Goal: Task Accomplishment & Management: Complete application form

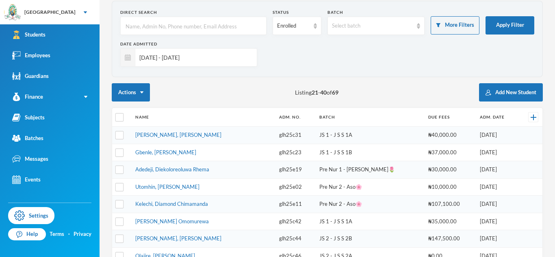
scroll to position [30, 0]
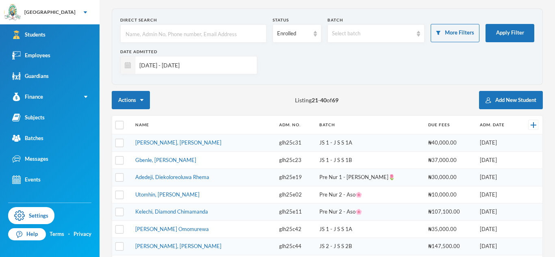
click at [165, 65] on input "[DATE] - [DATE]" at bounding box center [193, 65] width 117 height 18
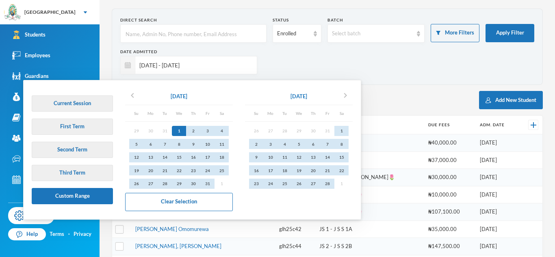
click at [178, 130] on div "1" at bounding box center [179, 131] width 14 height 10
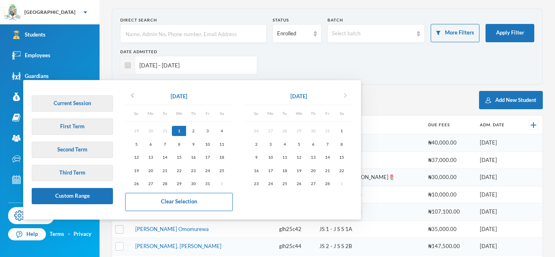
click at [349, 96] on icon "chevron_right" at bounding box center [346, 96] width 10 height 10
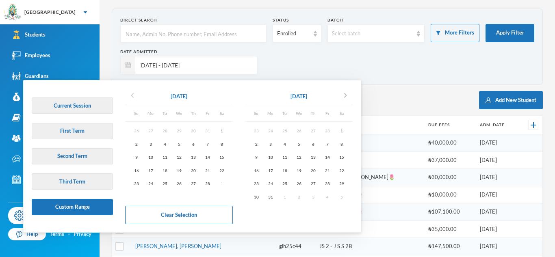
click at [131, 99] on icon "chevron_left" at bounding box center [133, 96] width 10 height 10
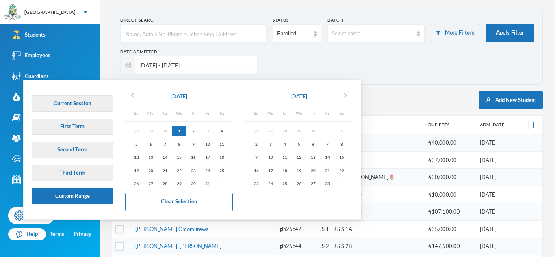
click at [185, 132] on div "1" at bounding box center [179, 131] width 14 height 10
type input "[DATE] - [DATE]"
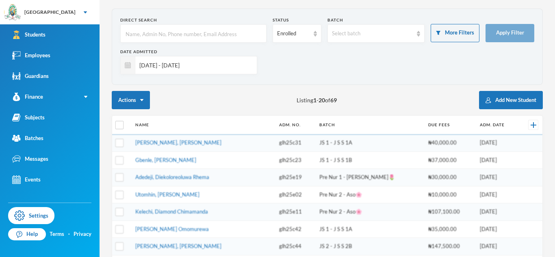
click at [186, 69] on input "[DATE] - [DATE]" at bounding box center [193, 65] width 117 height 18
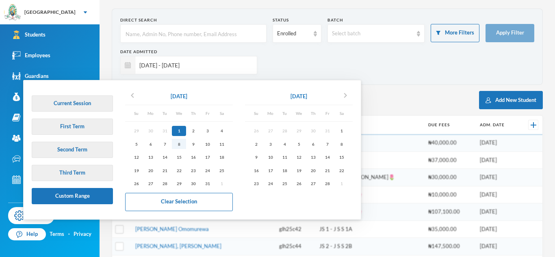
checkbox input "true"
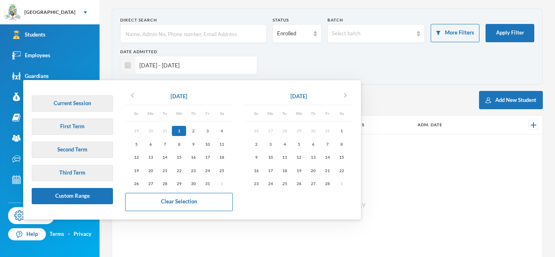
click at [182, 131] on div "1" at bounding box center [179, 131] width 14 height 10
click at [350, 95] on icon "chevron_right" at bounding box center [346, 96] width 10 height 10
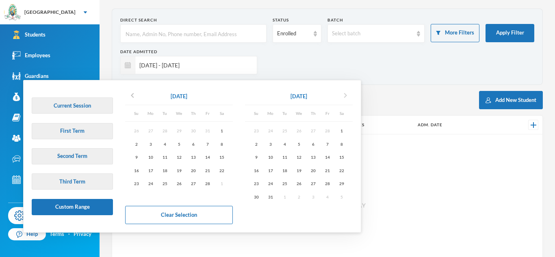
click at [350, 95] on icon "chevron_right" at bounding box center [346, 96] width 10 height 10
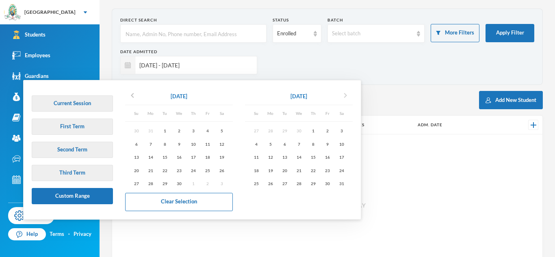
click at [350, 95] on icon "chevron_right" at bounding box center [346, 96] width 10 height 10
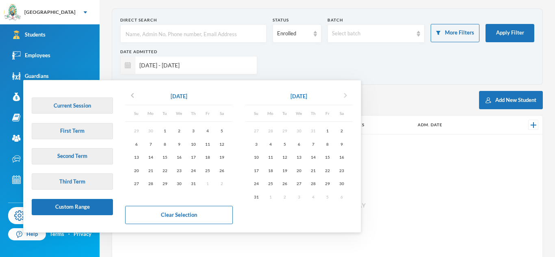
click at [350, 95] on icon "chevron_right" at bounding box center [346, 96] width 10 height 10
click at [283, 183] on div "30" at bounding box center [285, 184] width 14 height 10
type input "[DATE] - [DATE]"
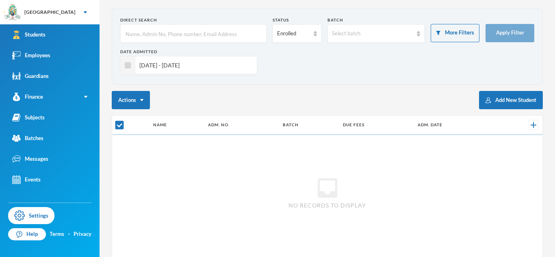
checkbox input "false"
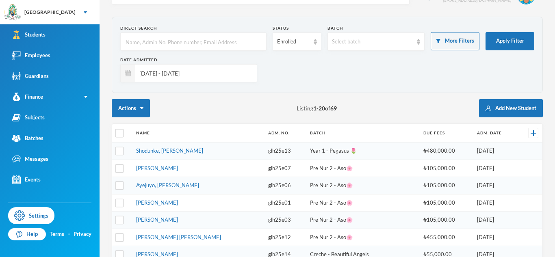
scroll to position [3, 0]
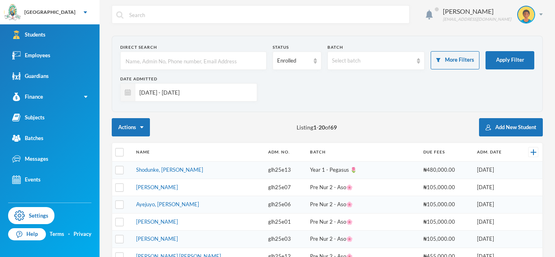
click at [206, 97] on input "[DATE] - [DATE]" at bounding box center [193, 92] width 117 height 18
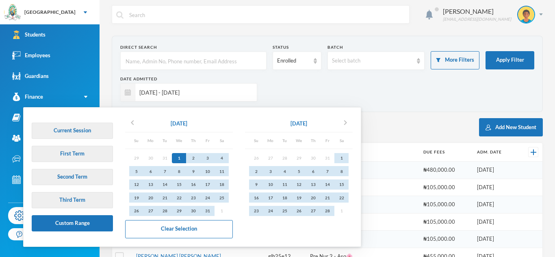
click at [179, 159] on div "1" at bounding box center [179, 158] width 14 height 10
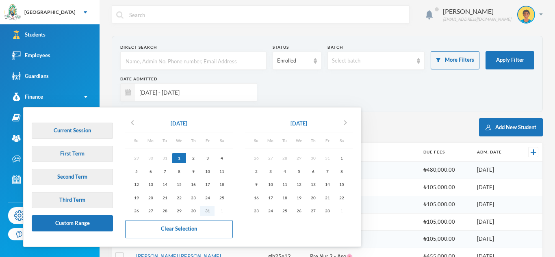
click at [208, 207] on div "31" at bounding box center [207, 211] width 14 height 10
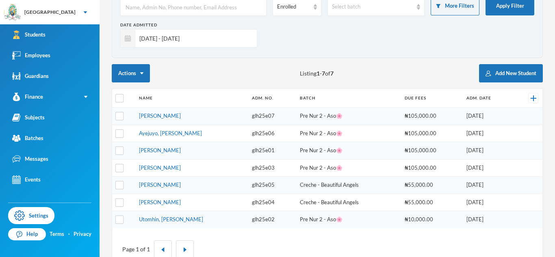
scroll to position [59, 0]
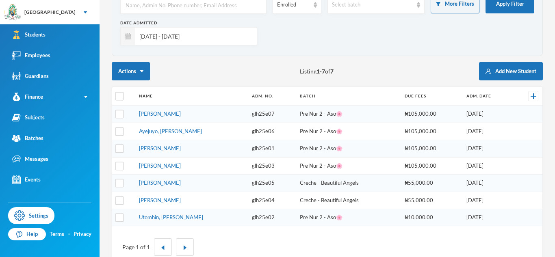
click at [221, 33] on input "[DATE] - [DATE]" at bounding box center [193, 36] width 117 height 18
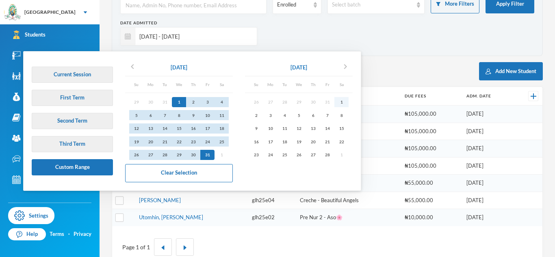
click at [347, 103] on div "1" at bounding box center [341, 102] width 14 height 10
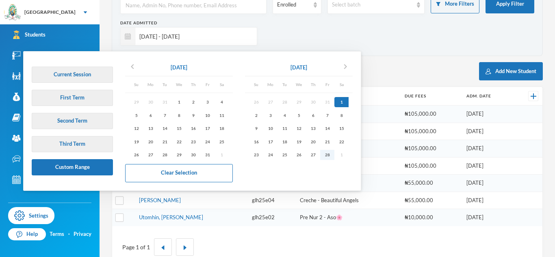
click at [334, 156] on div "28" at bounding box center [327, 155] width 14 height 10
type input "[DATE] - [DATE]"
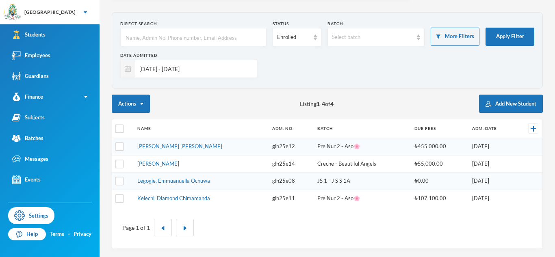
scroll to position [26, 0]
click at [235, 67] on input "[DATE] - [DATE]" at bounding box center [193, 69] width 117 height 18
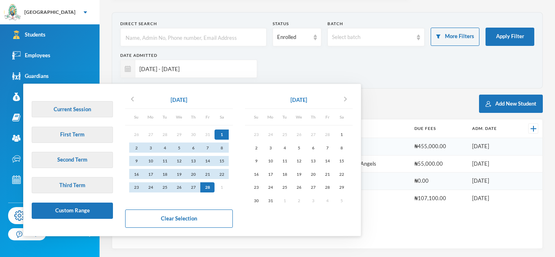
click at [289, 62] on div "Date Admitted [DATE] - [DATE]" at bounding box center [327, 68] width 414 height 32
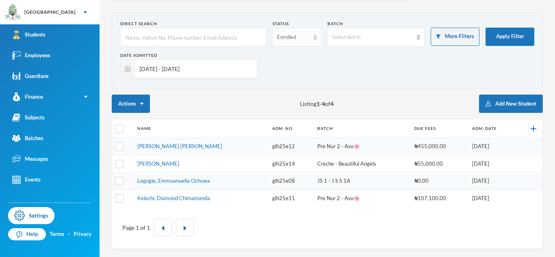
click at [289, 41] on div "Enrolled" at bounding box center [297, 37] width 49 height 18
click at [291, 85] on li "Dropped" at bounding box center [296, 82] width 49 height 13
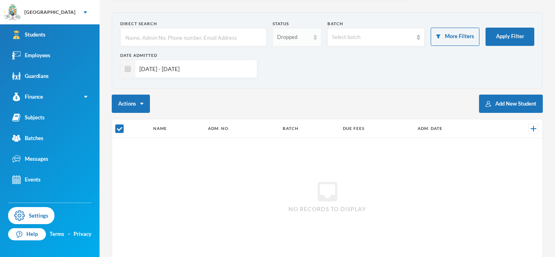
click at [290, 44] on div "Dropped" at bounding box center [297, 37] width 49 height 18
click at [289, 68] on span "Graduated" at bounding box center [290, 68] width 27 height 7
click at [290, 44] on div "Graduated" at bounding box center [297, 37] width 49 height 18
click at [288, 56] on span "Enrolled" at bounding box center [288, 55] width 22 height 7
checkbox input "false"
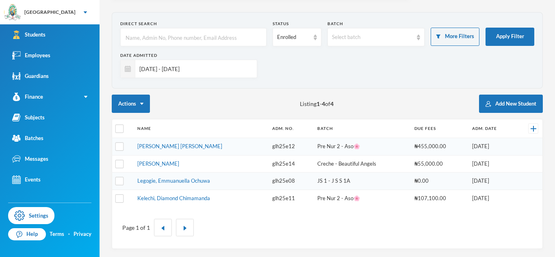
click at [240, 64] on input "[DATE] - [DATE]" at bounding box center [193, 69] width 117 height 18
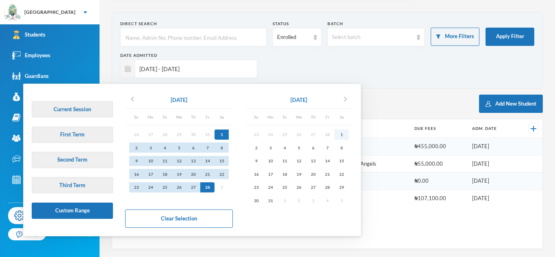
click at [347, 135] on div "1" at bounding box center [341, 135] width 14 height 10
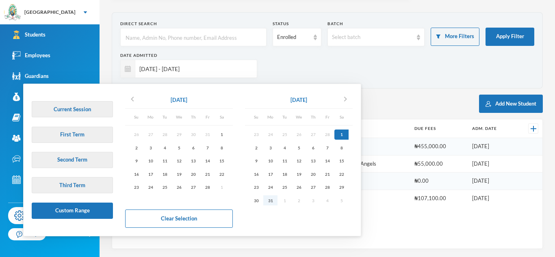
click at [273, 198] on div "31" at bounding box center [270, 200] width 14 height 10
type input "[DATE] - [DATE]"
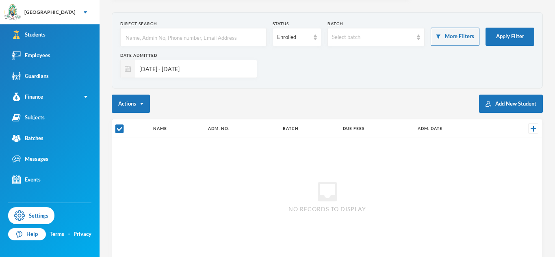
checkbox input "true"
click at [227, 70] on input "[DATE] - [DATE]" at bounding box center [193, 69] width 117 height 18
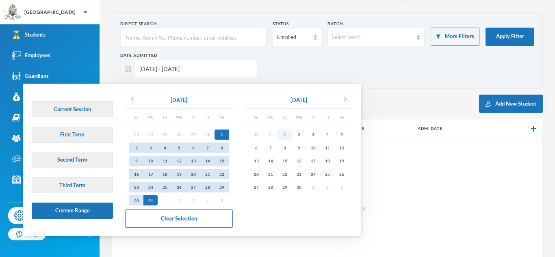
click at [284, 134] on div "1" at bounding box center [285, 135] width 14 height 10
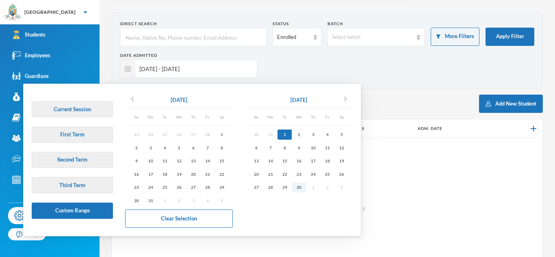
click at [305, 189] on div "30" at bounding box center [299, 187] width 14 height 10
type input "[DATE] - [DATE]"
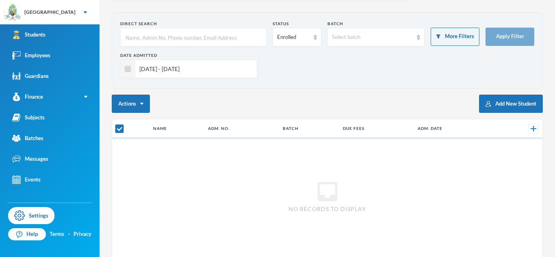
checkbox input "false"
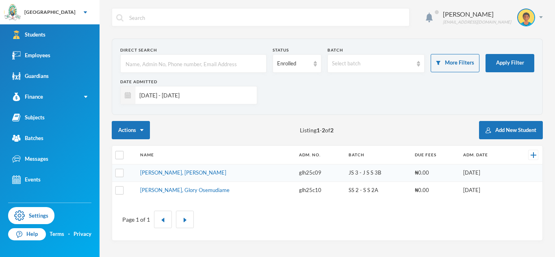
scroll to position [0, 0]
click at [233, 88] on input "[DATE] - [DATE]" at bounding box center [193, 95] width 117 height 18
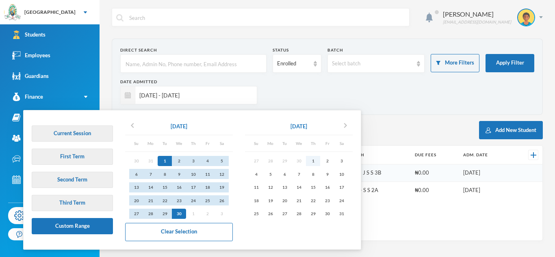
click at [315, 160] on div "1" at bounding box center [313, 161] width 14 height 10
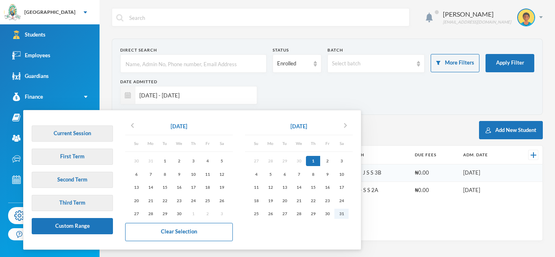
click at [342, 216] on div "31" at bounding box center [341, 214] width 14 height 10
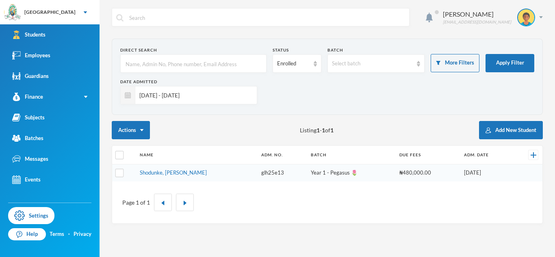
click at [193, 93] on input "[DATE] - [DATE]" at bounding box center [193, 95] width 117 height 18
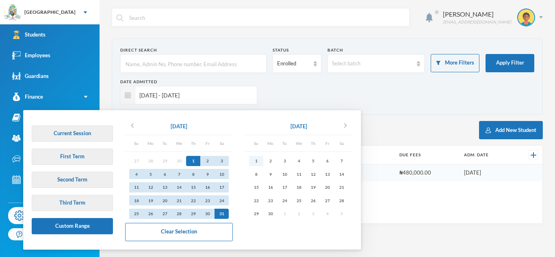
click at [255, 160] on div "1" at bounding box center [256, 161] width 14 height 10
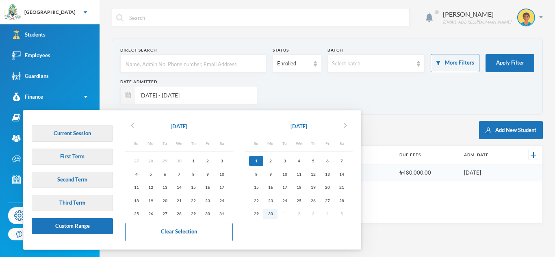
click at [271, 213] on div "30" at bounding box center [270, 214] width 14 height 10
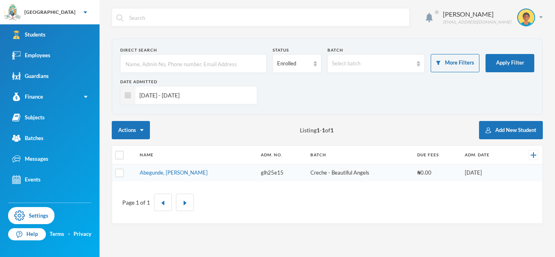
click at [209, 99] on input "[DATE] - [DATE]" at bounding box center [193, 95] width 117 height 18
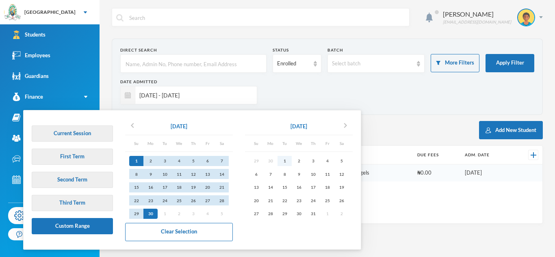
click at [284, 161] on div "1" at bounding box center [285, 161] width 14 height 10
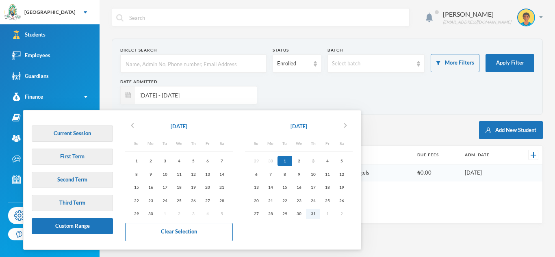
click at [313, 217] on div "31" at bounding box center [313, 214] width 14 height 10
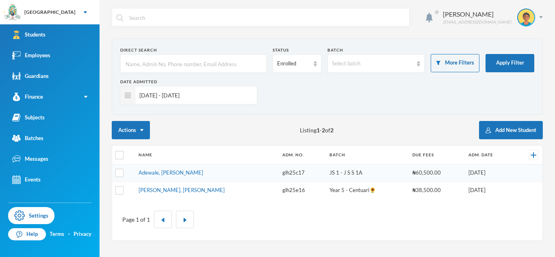
click at [217, 94] on input "[DATE] - [DATE]" at bounding box center [193, 95] width 117 height 18
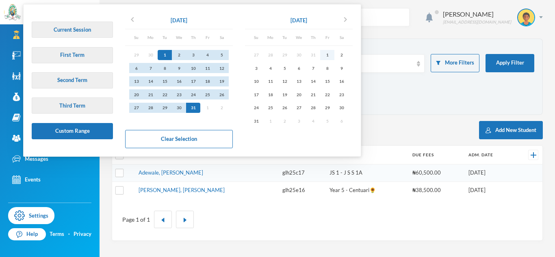
click at [328, 56] on div "1" at bounding box center [327, 55] width 14 height 10
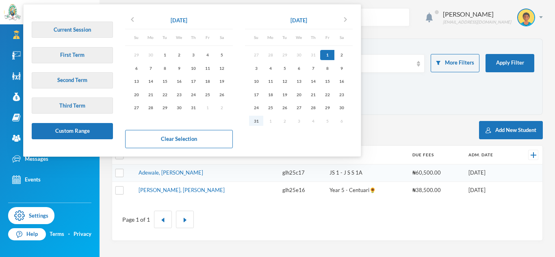
click at [255, 120] on div "31" at bounding box center [256, 121] width 14 height 10
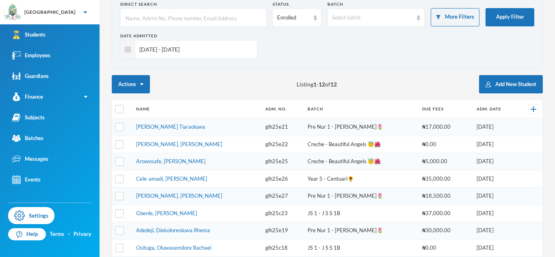
scroll to position [11, 0]
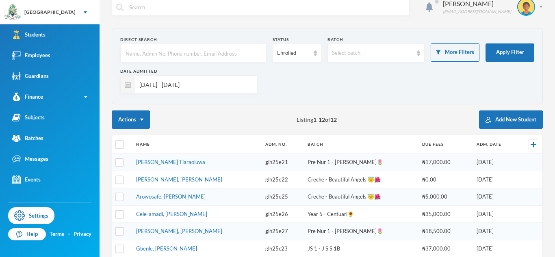
click at [224, 91] on input "[DATE] - [DATE]" at bounding box center [193, 85] width 117 height 18
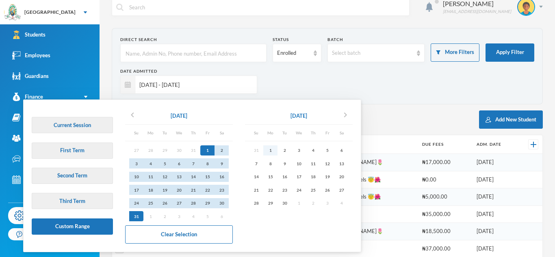
click at [273, 149] on div "1" at bounding box center [270, 150] width 14 height 10
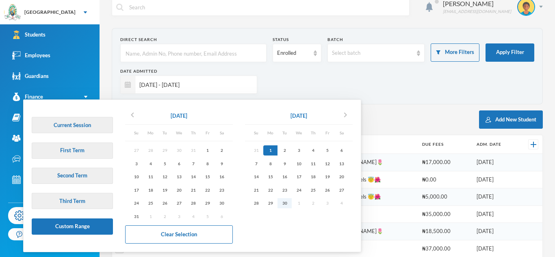
click at [287, 206] on div "30" at bounding box center [285, 203] width 14 height 10
type input "[DATE] - [DATE]"
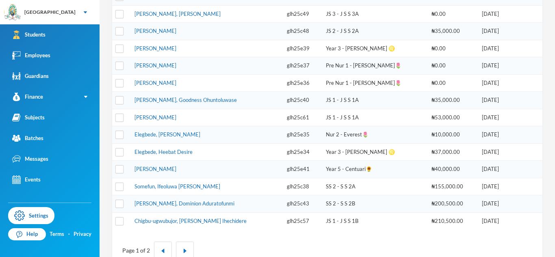
scroll to position [287, 0]
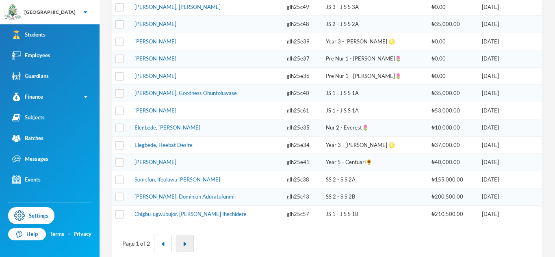
click at [189, 243] on button "button" at bounding box center [185, 243] width 18 height 17
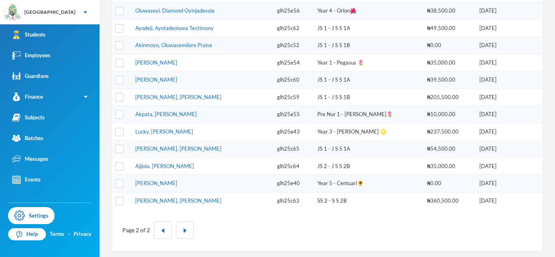
scroll to position [303, 0]
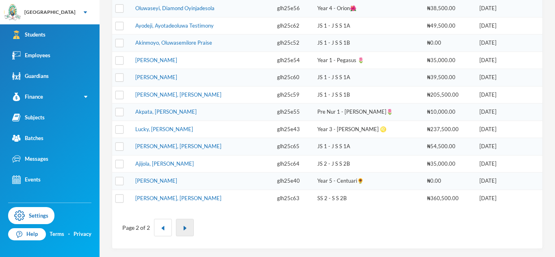
click at [183, 225] on button "button" at bounding box center [185, 227] width 18 height 17
click at [157, 225] on button "button" at bounding box center [163, 227] width 18 height 17
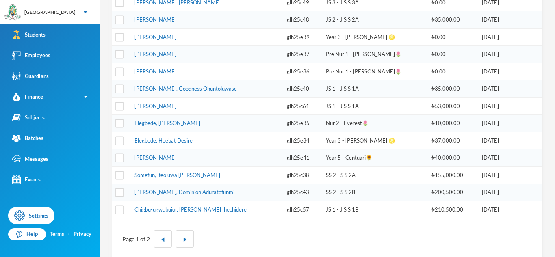
scroll to position [293, 0]
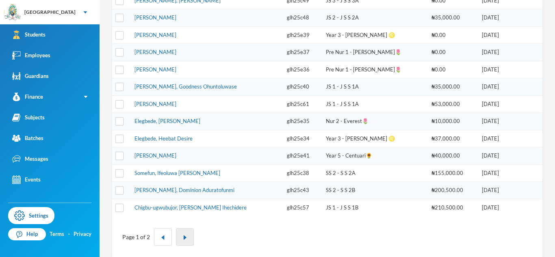
click at [188, 239] on button "button" at bounding box center [185, 236] width 18 height 17
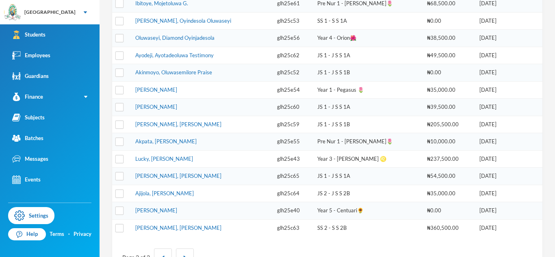
scroll to position [303, 0]
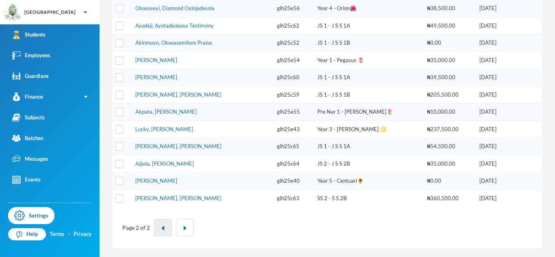
click at [163, 232] on button "button" at bounding box center [163, 227] width 18 height 17
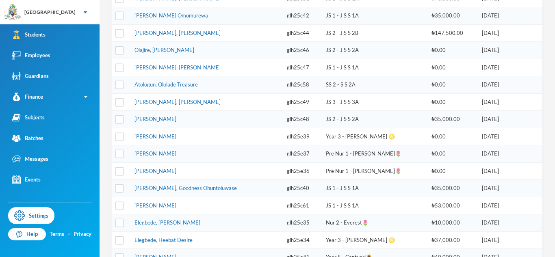
scroll to position [191, 0]
click at [176, 120] on link "[PERSON_NAME]" at bounding box center [156, 120] width 42 height 7
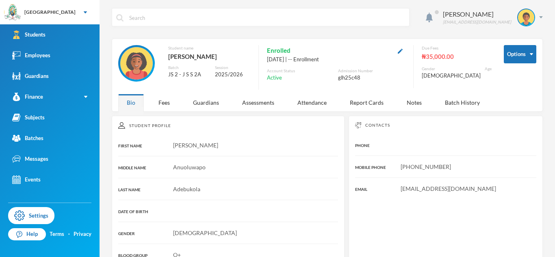
click at [401, 55] on div "Enrolled" at bounding box center [336, 50] width 138 height 11
click at [403, 53] on img "button" at bounding box center [400, 51] width 5 height 5
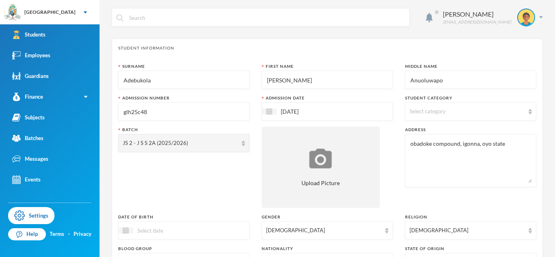
click at [186, 114] on input "glh25c48" at bounding box center [184, 112] width 122 height 18
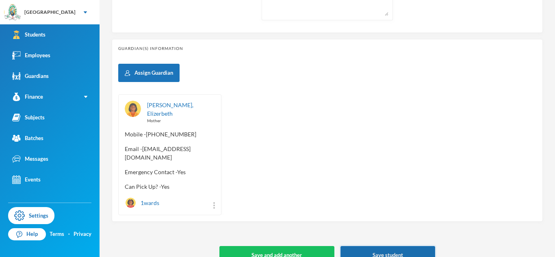
click at [365, 246] on button "Save student" at bounding box center [388, 255] width 95 height 18
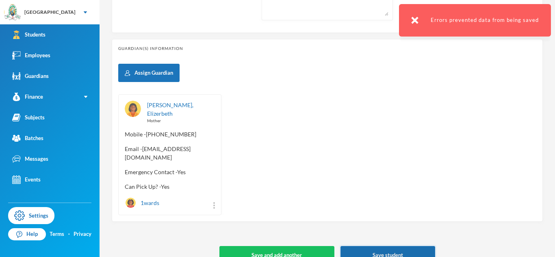
scroll to position [0, 0]
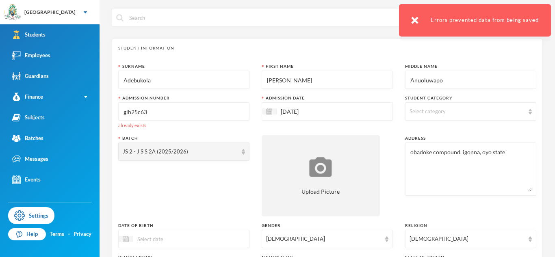
click at [159, 109] on input "glh25c63" at bounding box center [184, 112] width 122 height 18
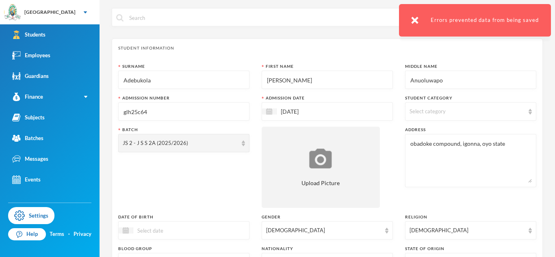
scroll to position [349, 0]
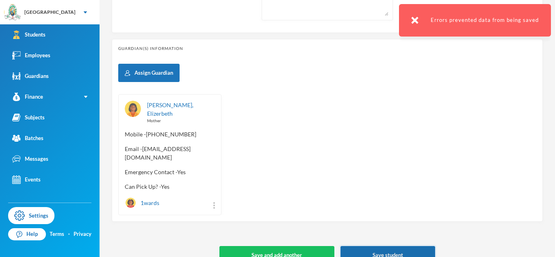
click at [354, 246] on button "Save student" at bounding box center [388, 255] width 95 height 18
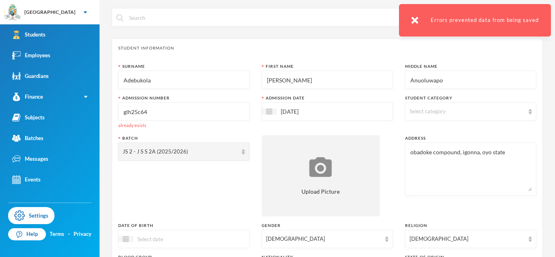
click at [206, 111] on input "glh25c64" at bounding box center [184, 112] width 122 height 18
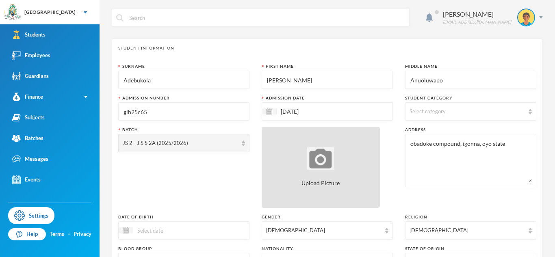
scroll to position [349, 0]
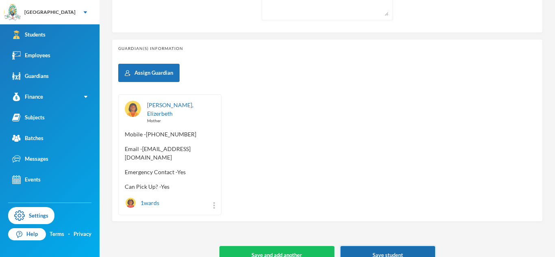
click at [409, 246] on button "Save student" at bounding box center [388, 255] width 95 height 18
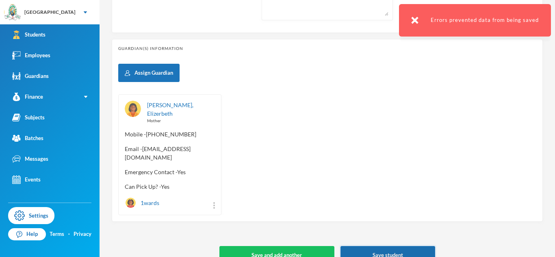
scroll to position [0, 0]
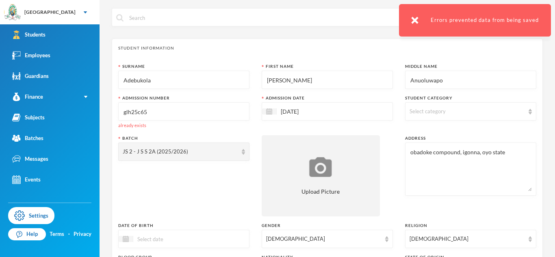
click at [201, 116] on input "glh25c65" at bounding box center [184, 112] width 122 height 18
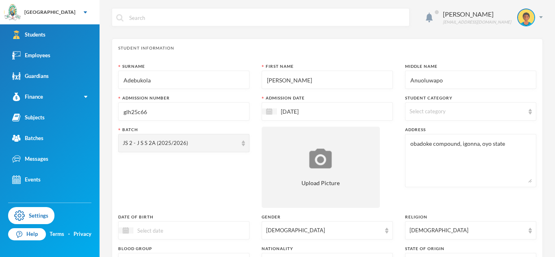
scroll to position [349, 0]
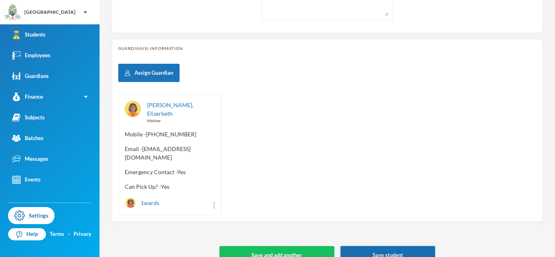
type input "glh25c66"
click at [398, 246] on button "Save student" at bounding box center [388, 255] width 95 height 18
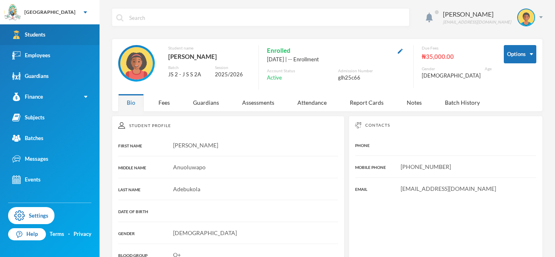
click at [77, 36] on link "Students" at bounding box center [50, 34] width 100 height 21
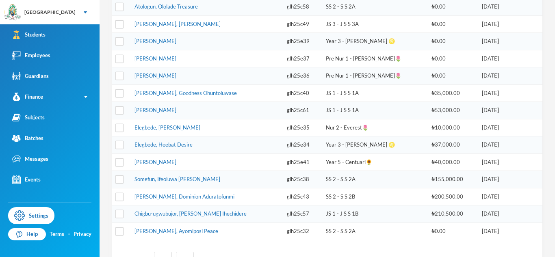
scroll to position [303, 0]
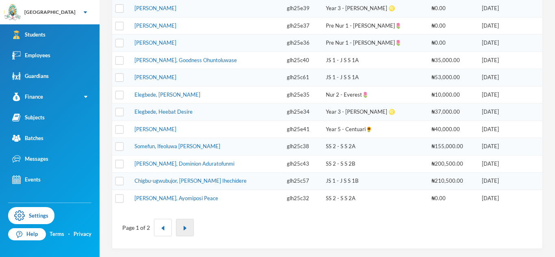
click at [180, 222] on button "button" at bounding box center [185, 227] width 18 height 17
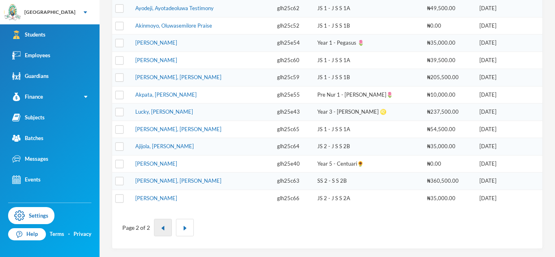
click at [165, 229] on button "button" at bounding box center [163, 227] width 18 height 17
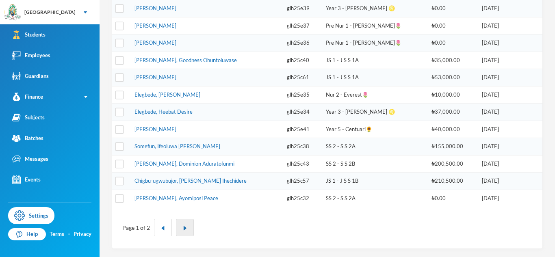
click at [182, 228] on img "button" at bounding box center [184, 228] width 5 height 5
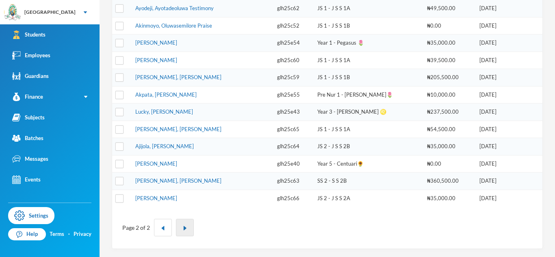
click at [176, 232] on button "button" at bounding box center [185, 227] width 18 height 17
click at [163, 232] on button "button" at bounding box center [163, 227] width 18 height 17
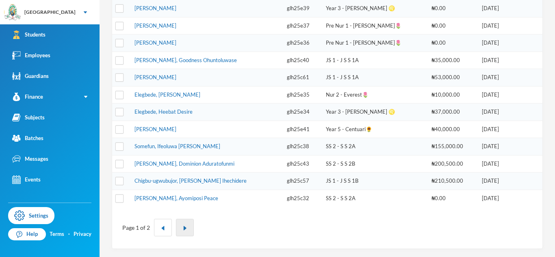
click at [182, 228] on img "button" at bounding box center [184, 228] width 5 height 5
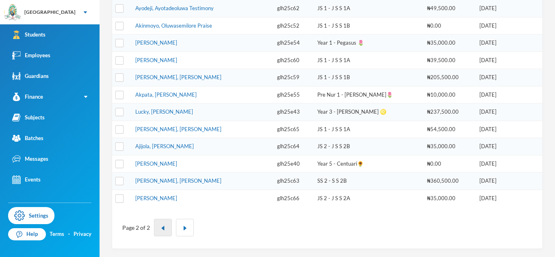
click at [161, 227] on img "button" at bounding box center [163, 228] width 5 height 5
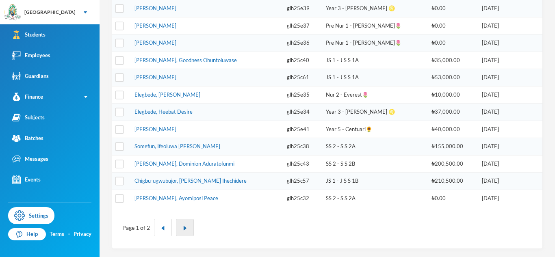
click at [179, 231] on button "button" at bounding box center [185, 227] width 18 height 17
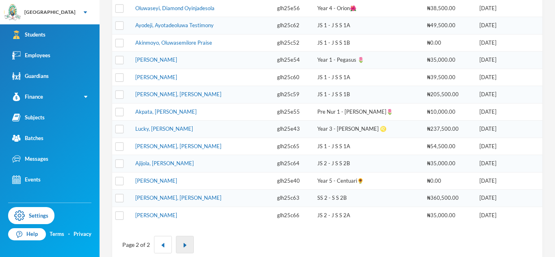
scroll to position [287, 0]
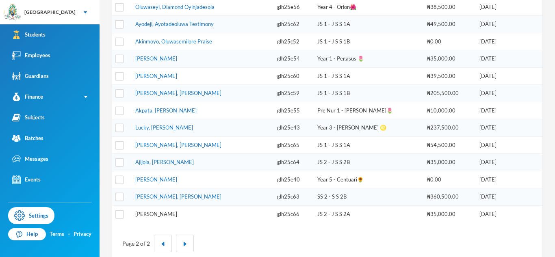
click at [177, 213] on link "[PERSON_NAME]" at bounding box center [156, 214] width 42 height 7
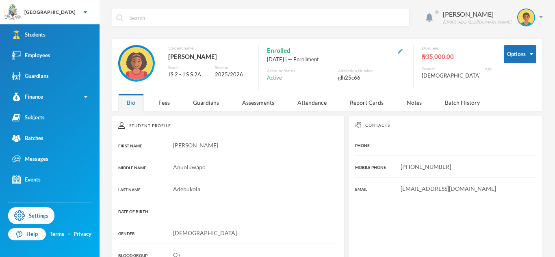
click at [403, 51] on img "button" at bounding box center [400, 51] width 5 height 5
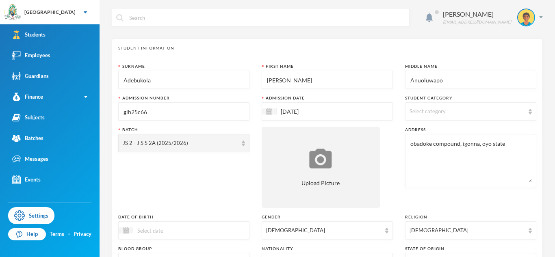
click at [210, 97] on div "Admission Number" at bounding box center [183, 98] width 131 height 6
click at [206, 95] on div "Admission Number" at bounding box center [183, 98] width 131 height 6
click at [199, 114] on input "glh25c66" at bounding box center [184, 112] width 122 height 18
click at [200, 112] on input "glh25c66" at bounding box center [184, 112] width 122 height 18
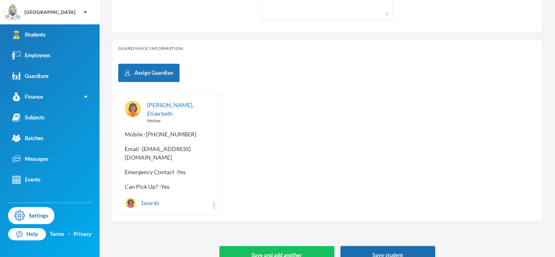
type input "glh25c48"
click at [362, 246] on button "Save student" at bounding box center [388, 255] width 95 height 18
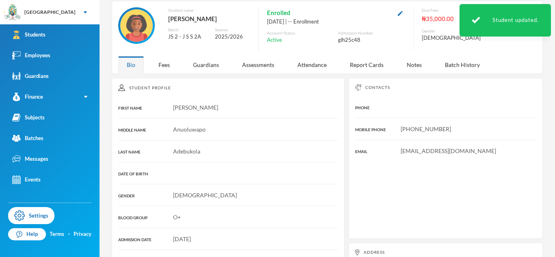
scroll to position [153, 0]
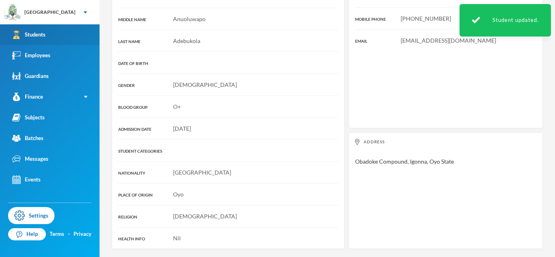
click at [66, 42] on link "Students" at bounding box center [50, 34] width 100 height 21
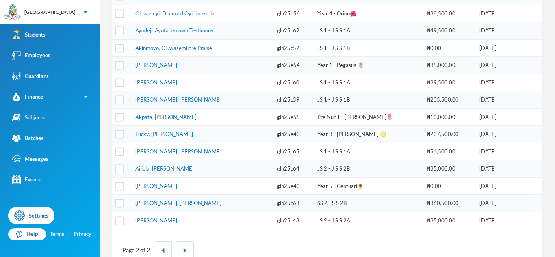
scroll to position [303, 0]
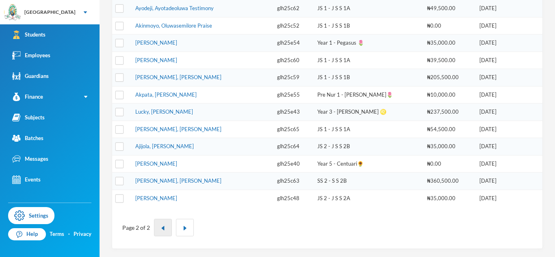
click at [154, 231] on button "button" at bounding box center [163, 227] width 18 height 17
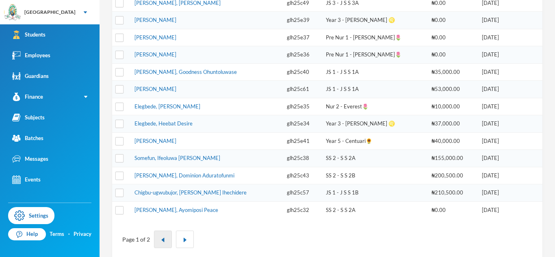
scroll to position [292, 0]
click at [179, 252] on div "Page 1 of 2" at bounding box center [327, 239] width 418 height 30
click at [184, 237] on button "button" at bounding box center [185, 238] width 18 height 17
click at [180, 243] on button "button" at bounding box center [185, 238] width 18 height 17
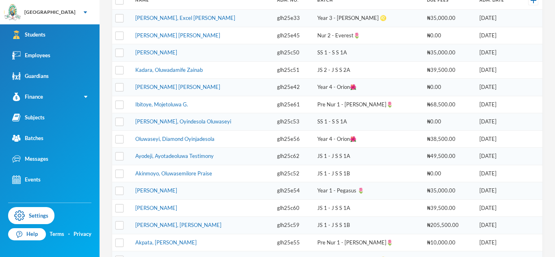
scroll to position [0, 0]
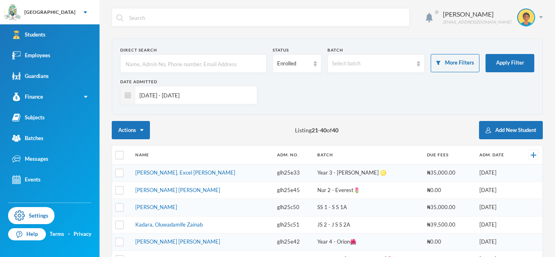
click at [228, 66] on input "text" at bounding box center [193, 64] width 137 height 18
click at [239, 67] on input "text" at bounding box center [193, 64] width 137 height 18
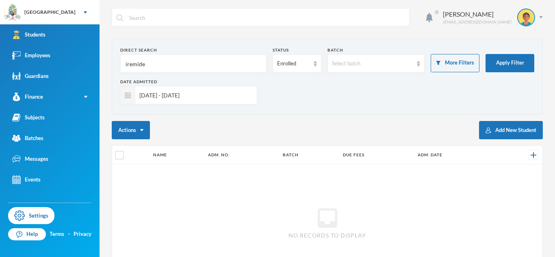
type input "iremide"
click at [239, 102] on input "[DATE] - [DATE]" at bounding box center [193, 95] width 117 height 18
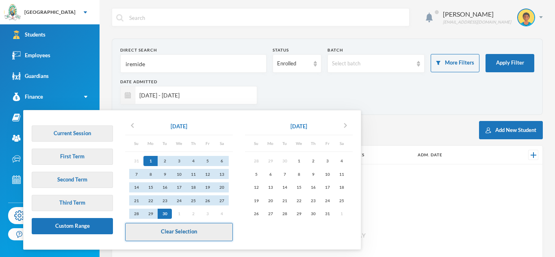
click at [188, 234] on button "Clear Selection" at bounding box center [179, 232] width 108 height 18
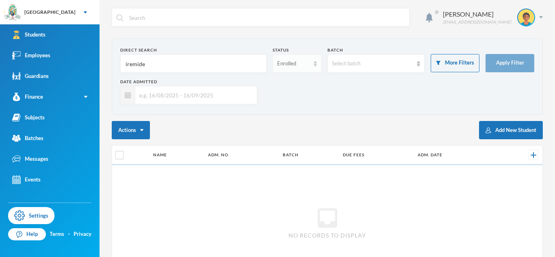
click at [292, 69] on div "Enrolled" at bounding box center [297, 63] width 49 height 18
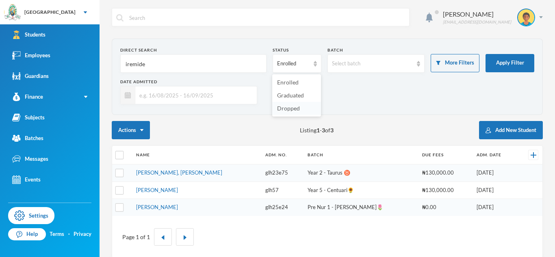
click at [281, 111] on span "Dropped" at bounding box center [288, 108] width 23 height 7
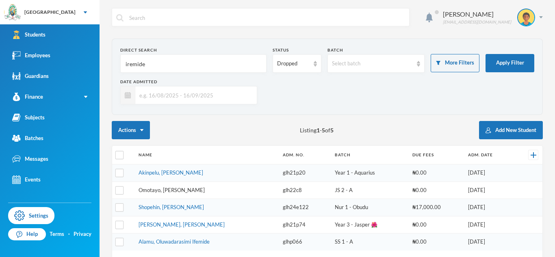
click at [167, 188] on link "Omotayo, [PERSON_NAME]" at bounding box center [172, 190] width 66 height 7
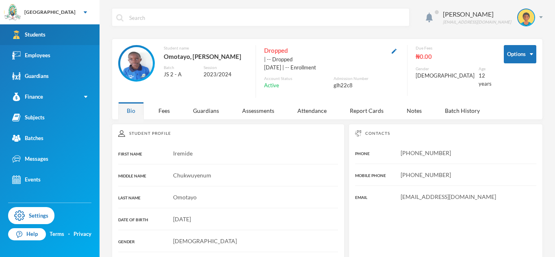
click at [69, 36] on link "Students" at bounding box center [50, 34] width 100 height 21
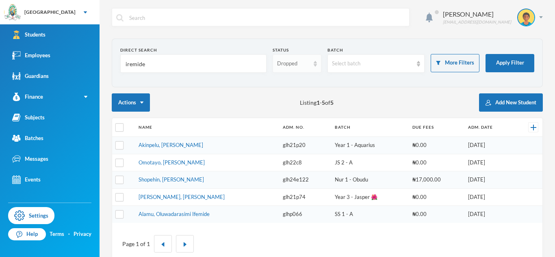
click at [313, 63] on div "Dropped" at bounding box center [297, 63] width 49 height 18
click at [302, 83] on li "Enrolled" at bounding box center [296, 82] width 49 height 13
click at [142, 65] on input "iremide" at bounding box center [193, 64] width 137 height 18
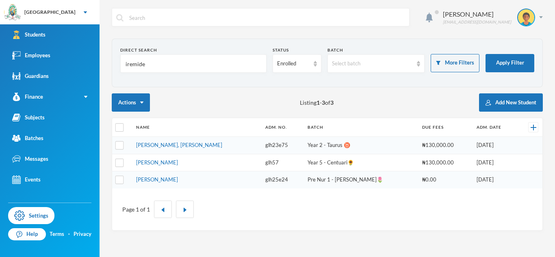
click at [142, 65] on input "iremide" at bounding box center [193, 64] width 137 height 18
click at [449, 69] on button "More Filters" at bounding box center [455, 63] width 49 height 18
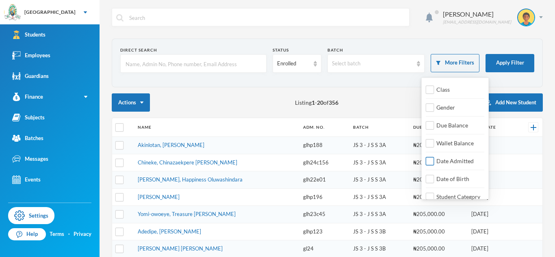
click at [444, 161] on span "Date Admitted" at bounding box center [455, 161] width 44 height 7
click at [434, 161] on input "Date Admitted" at bounding box center [430, 161] width 9 height 9
checkbox input "true"
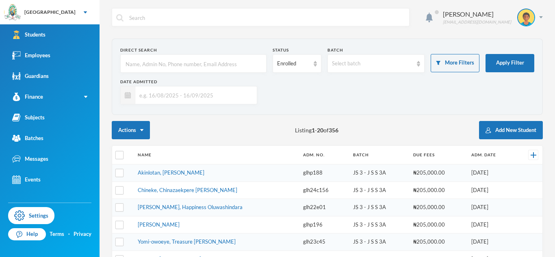
click at [228, 91] on input "text" at bounding box center [193, 95] width 117 height 18
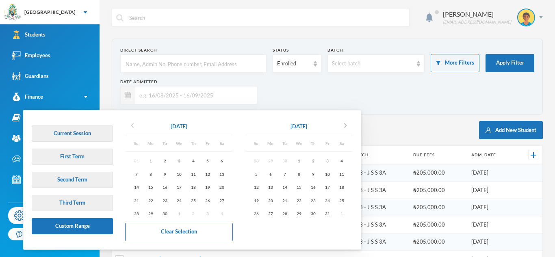
click at [132, 122] on icon "chevron_left" at bounding box center [133, 126] width 10 height 10
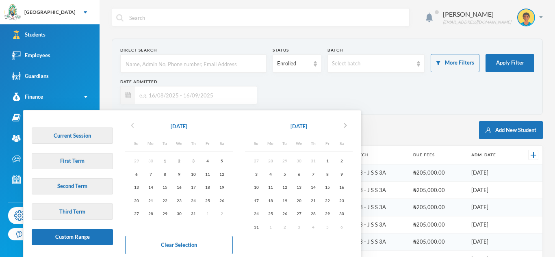
click at [132, 122] on icon "chevron_left" at bounding box center [133, 126] width 10 height 10
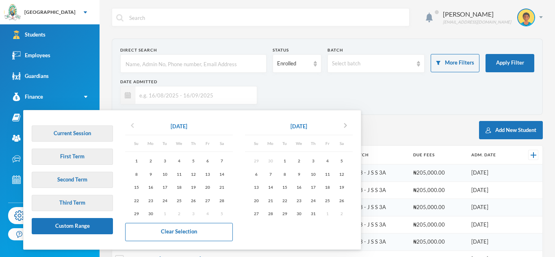
click at [132, 122] on icon "chevron_left" at bounding box center [133, 126] width 10 height 10
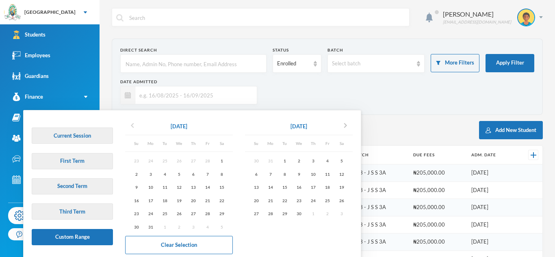
click at [132, 122] on icon "chevron_left" at bounding box center [133, 126] width 10 height 10
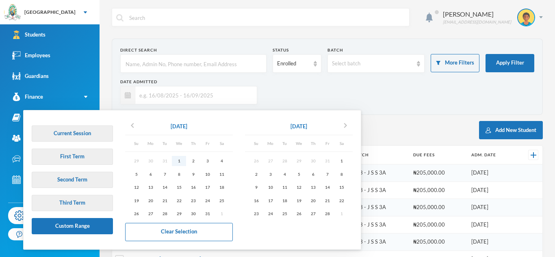
click at [178, 163] on div "1" at bounding box center [179, 161] width 14 height 10
click at [348, 128] on icon "chevron_right" at bounding box center [346, 126] width 10 height 10
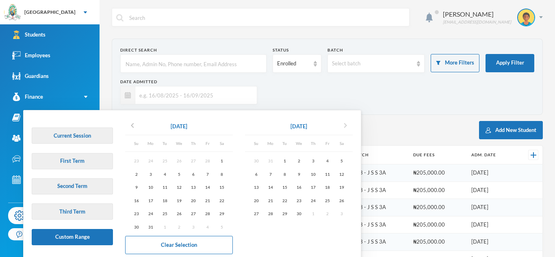
click at [348, 128] on icon "chevron_right" at bounding box center [346, 126] width 10 height 10
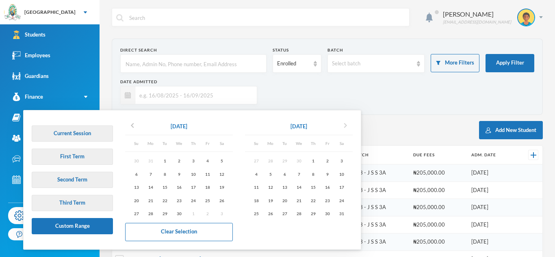
click at [348, 128] on icon "chevron_right" at bounding box center [346, 126] width 10 height 10
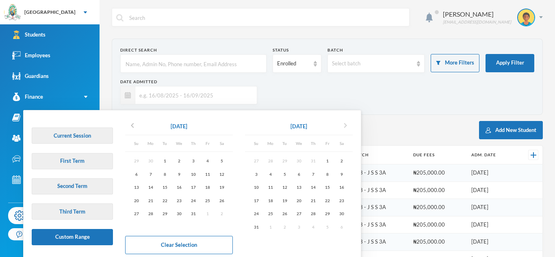
click at [348, 128] on icon "chevron_right" at bounding box center [346, 126] width 10 height 10
click at [287, 217] on div "30" at bounding box center [285, 214] width 14 height 10
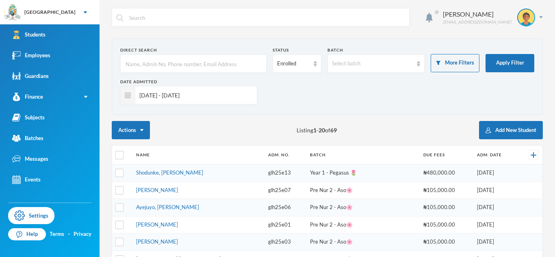
click at [171, 98] on input "[DATE] - [DATE]" at bounding box center [193, 95] width 117 height 18
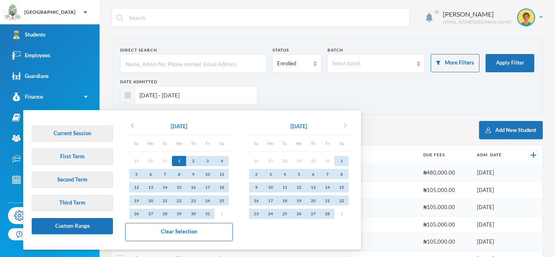
click at [343, 124] on button "chevron_right" at bounding box center [345, 126] width 15 height 13
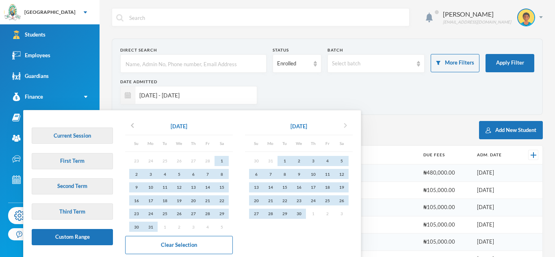
click at [343, 124] on button "chevron_right" at bounding box center [345, 126] width 15 height 13
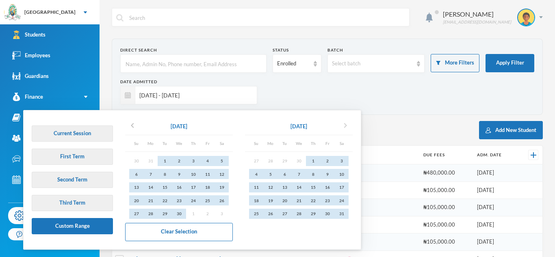
click at [343, 124] on button "chevron_right" at bounding box center [345, 126] width 15 height 13
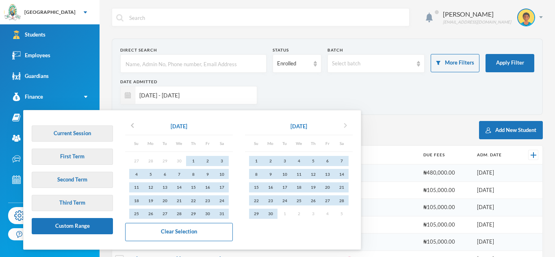
click at [343, 124] on button "chevron_right" at bounding box center [345, 126] width 15 height 13
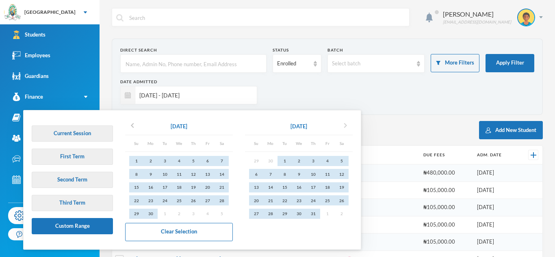
click at [343, 124] on button "chevron_right" at bounding box center [345, 126] width 15 height 13
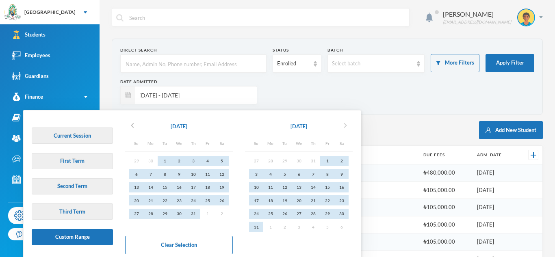
click at [343, 124] on button "chevron_right" at bounding box center [345, 126] width 15 height 13
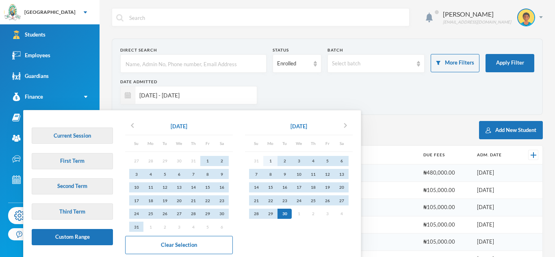
click at [269, 163] on div "1" at bounding box center [270, 161] width 14 height 10
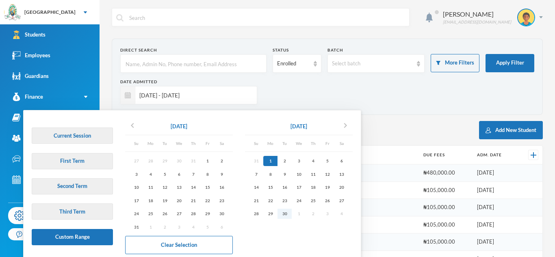
click at [285, 215] on div "30" at bounding box center [285, 214] width 14 height 10
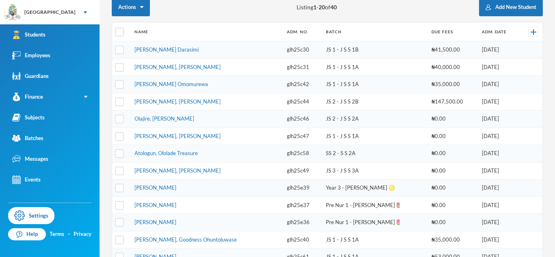
scroll to position [303, 0]
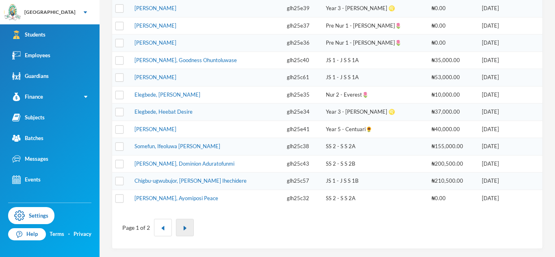
click at [180, 230] on button "button" at bounding box center [185, 227] width 18 height 17
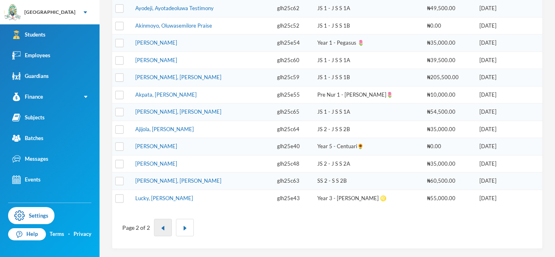
click at [169, 229] on button "button" at bounding box center [163, 227] width 18 height 17
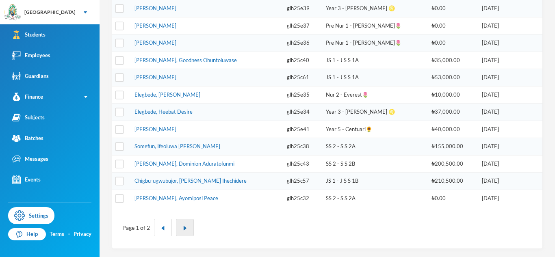
click at [183, 228] on img "button" at bounding box center [184, 228] width 5 height 5
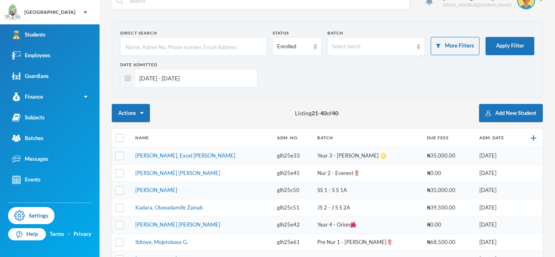
scroll to position [0, 0]
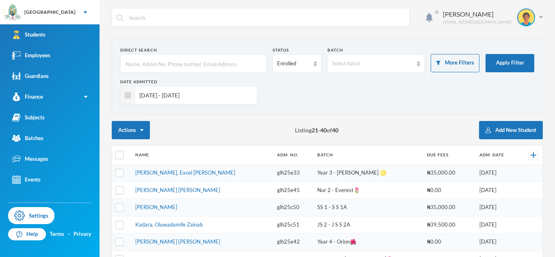
click at [214, 103] on input "[DATE] - [DATE]" at bounding box center [193, 95] width 117 height 18
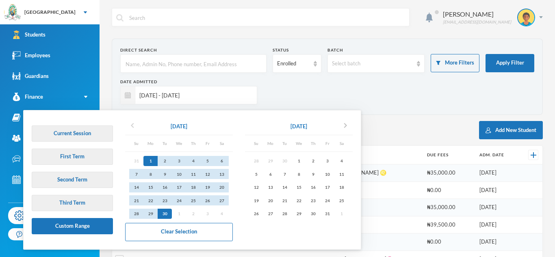
click at [131, 121] on icon "chevron_left" at bounding box center [133, 126] width 10 height 10
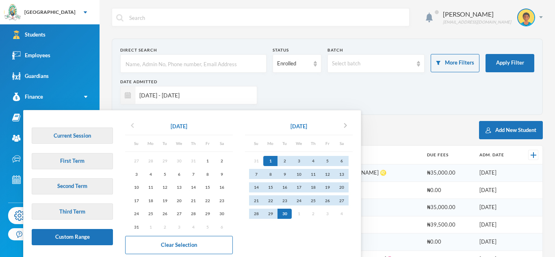
click at [131, 121] on icon "chevron_left" at bounding box center [133, 126] width 10 height 10
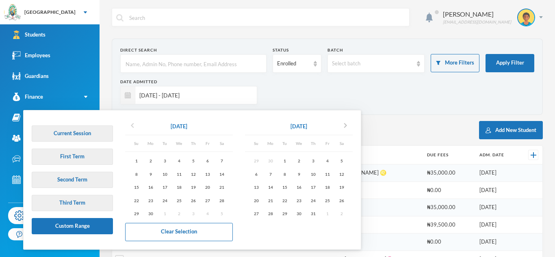
click at [131, 121] on icon "chevron_left" at bounding box center [133, 126] width 10 height 10
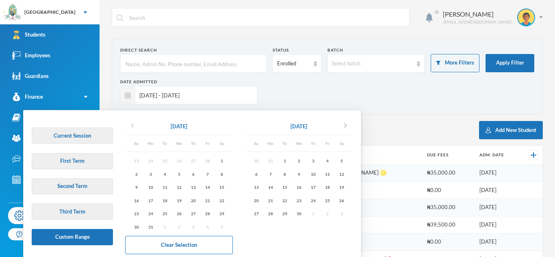
click at [131, 121] on icon "chevron_left" at bounding box center [133, 126] width 10 height 10
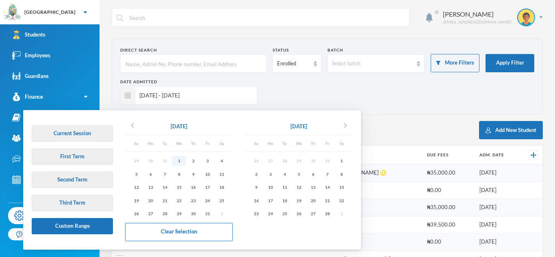
click at [177, 162] on div "1" at bounding box center [179, 161] width 14 height 10
click at [353, 126] on button "chevron_right" at bounding box center [345, 126] width 15 height 13
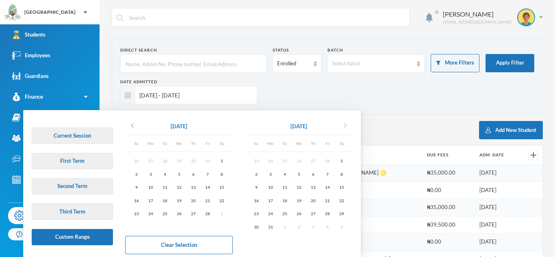
click at [353, 126] on button "chevron_right" at bounding box center [345, 126] width 15 height 13
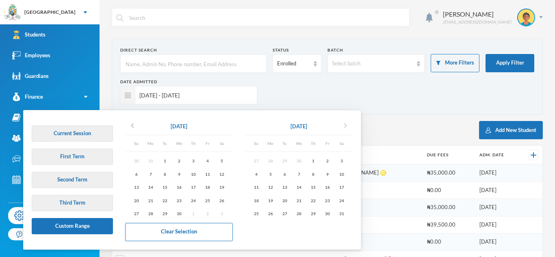
click at [353, 126] on button "chevron_right" at bounding box center [345, 126] width 15 height 13
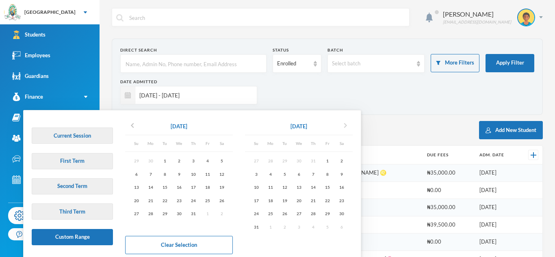
click at [353, 126] on button "chevron_right" at bounding box center [345, 126] width 15 height 13
click at [290, 211] on div "30" at bounding box center [285, 214] width 14 height 10
type input "[DATE] - [DATE]"
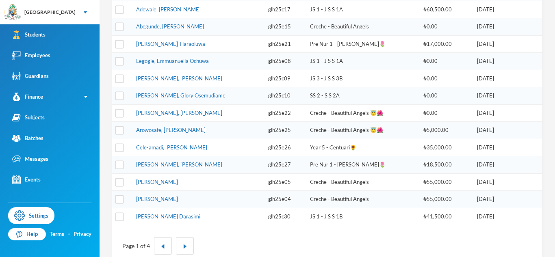
scroll to position [303, 0]
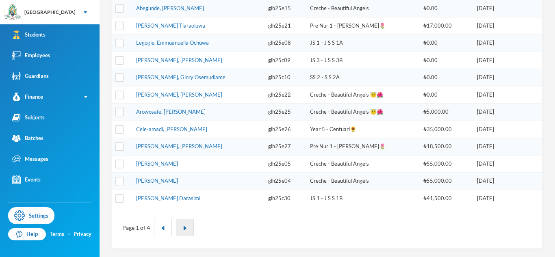
click at [191, 228] on button "button" at bounding box center [185, 227] width 18 height 17
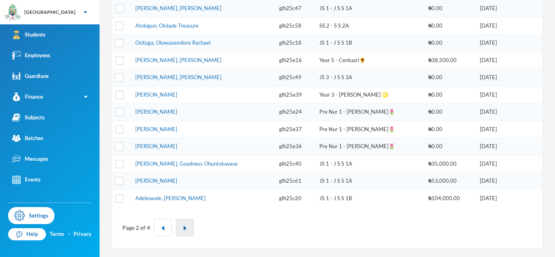
click at [190, 223] on button "button" at bounding box center [185, 227] width 18 height 17
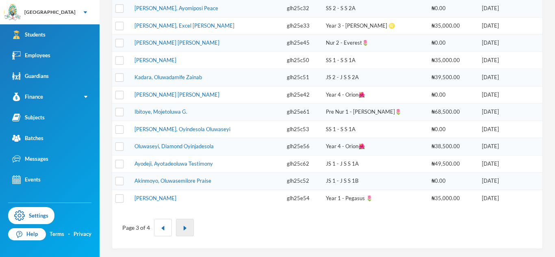
click at [192, 223] on button "button" at bounding box center [185, 227] width 18 height 17
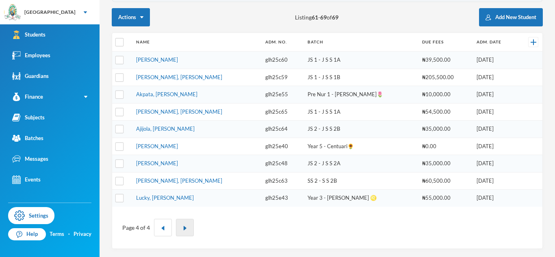
scroll to position [113, 0]
click at [157, 232] on button "button" at bounding box center [163, 227] width 18 height 17
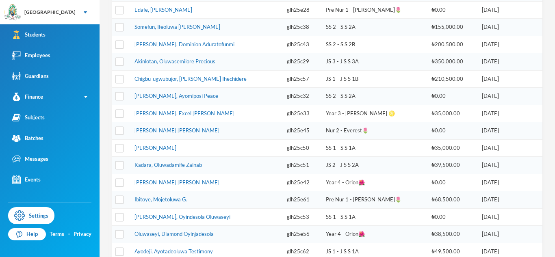
scroll to position [303, 0]
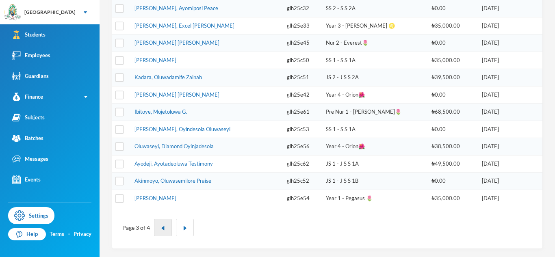
click at [158, 229] on button "button" at bounding box center [163, 227] width 18 height 17
click at [161, 226] on img "button" at bounding box center [163, 228] width 5 height 5
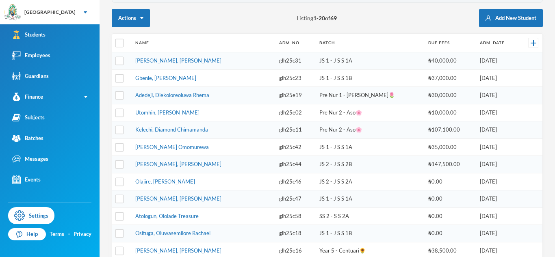
scroll to position [112, 0]
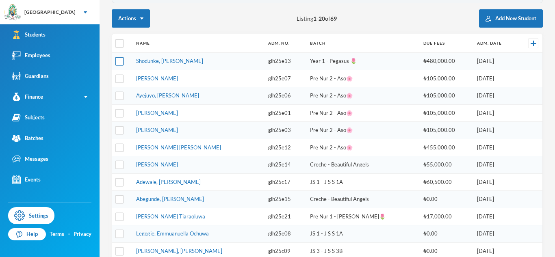
click at [122, 63] on input "checkbox" at bounding box center [119, 61] width 9 height 9
click at [123, 59] on input "checkbox" at bounding box center [119, 61] width 9 height 9
checkbox input "false"
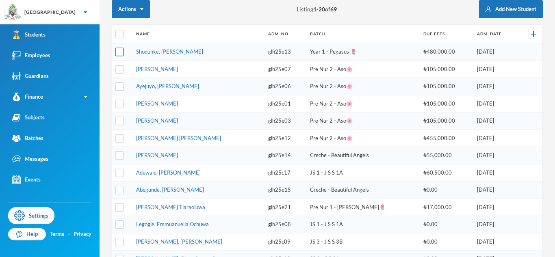
scroll to position [134, 0]
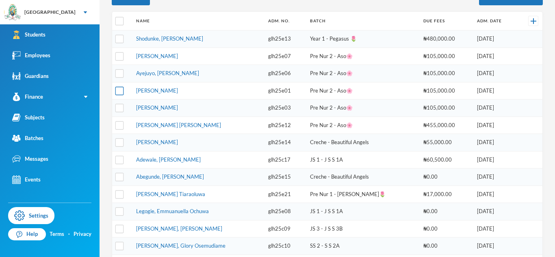
click at [121, 87] on input "checkbox" at bounding box center [119, 91] width 9 height 9
checkbox input "true"
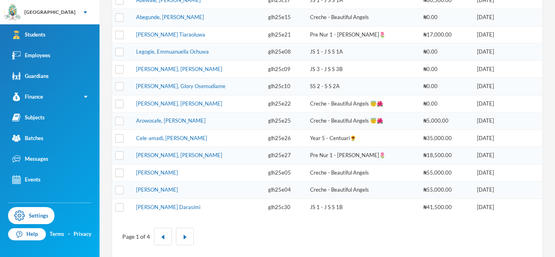
scroll to position [303, 0]
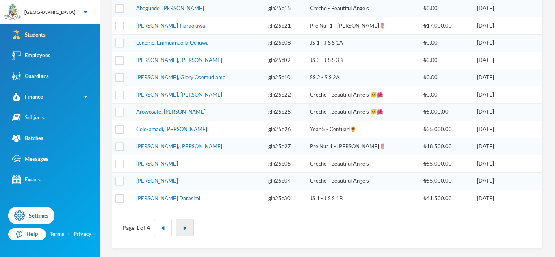
click at [182, 228] on img "button" at bounding box center [184, 228] width 5 height 5
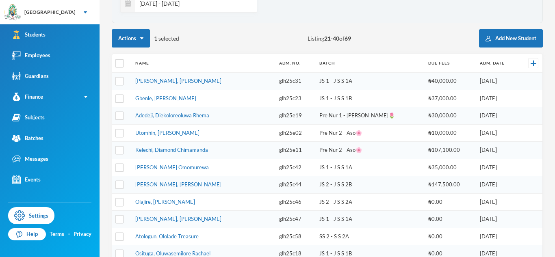
scroll to position [78, 0]
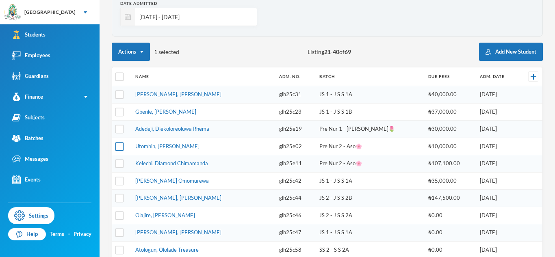
click at [120, 149] on input "checkbox" at bounding box center [119, 146] width 9 height 9
checkbox input "true"
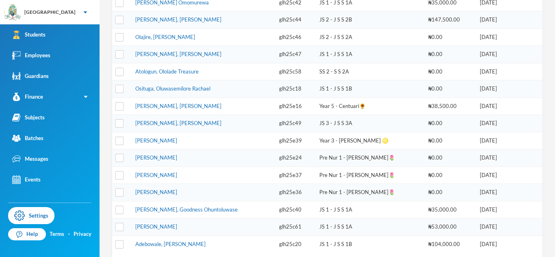
scroll to position [303, 0]
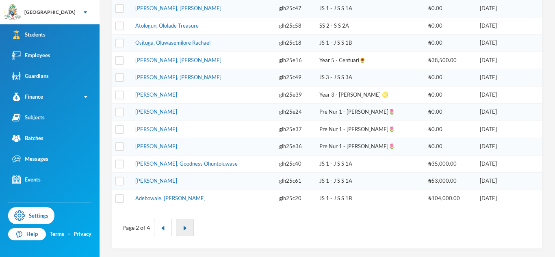
click at [179, 227] on button "button" at bounding box center [185, 227] width 18 height 17
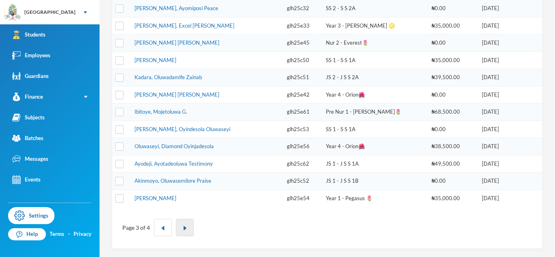
click at [189, 226] on button "button" at bounding box center [185, 227] width 18 height 17
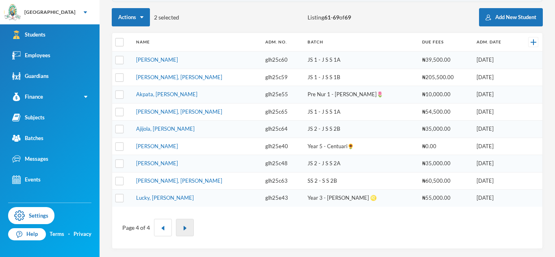
scroll to position [113, 0]
click at [165, 225] on button "button" at bounding box center [163, 227] width 18 height 17
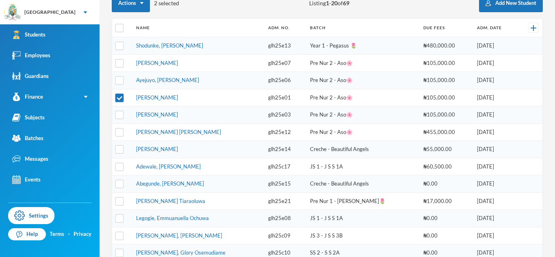
scroll to position [0, 0]
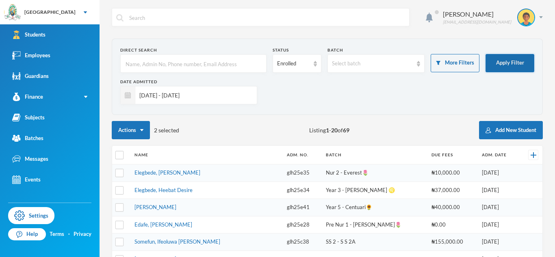
click at [491, 67] on button "Apply Filter" at bounding box center [510, 63] width 49 height 18
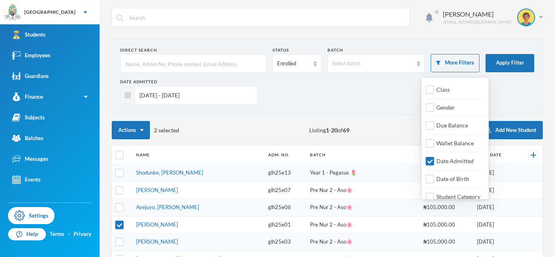
scroll to position [9, 0]
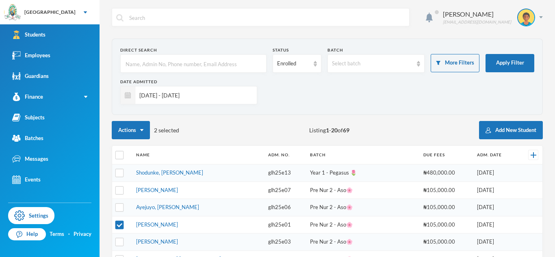
click at [374, 96] on div "Date Admitted [DATE] - [DATE]" at bounding box center [327, 95] width 414 height 32
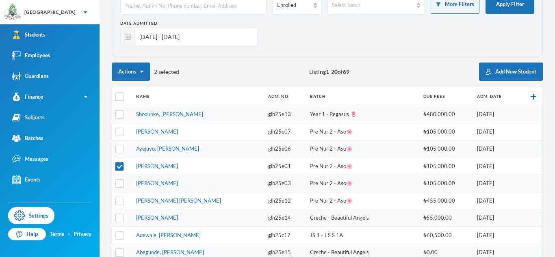
scroll to position [59, 0]
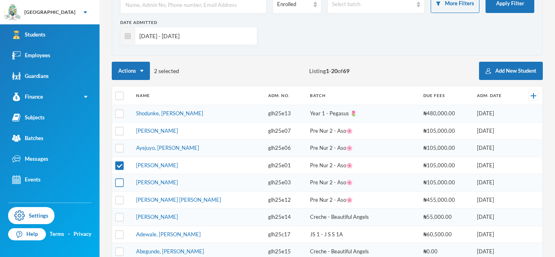
click at [119, 182] on input "checkbox" at bounding box center [119, 183] width 9 height 9
checkbox input "true"
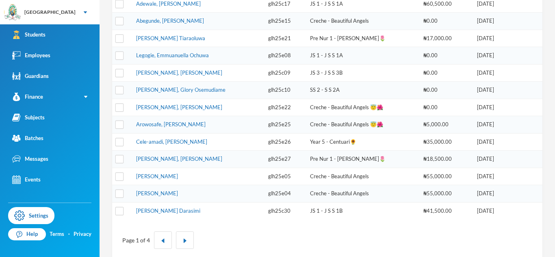
scroll to position [291, 0]
click at [117, 192] on input "checkbox" at bounding box center [119, 193] width 9 height 9
checkbox input "true"
click at [121, 176] on input "checkbox" at bounding box center [119, 176] width 9 height 9
checkbox input "true"
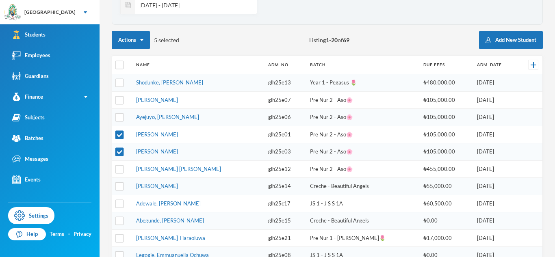
scroll to position [89, 0]
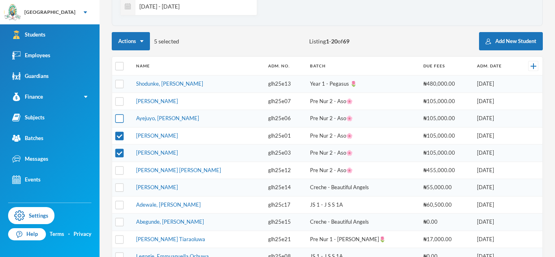
click at [118, 120] on input "checkbox" at bounding box center [119, 119] width 9 height 9
checkbox input "true"
click at [119, 98] on input "checkbox" at bounding box center [119, 101] width 9 height 9
checkbox input "true"
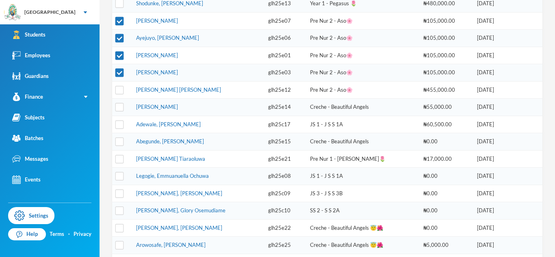
scroll to position [170, 0]
click at [119, 175] on input "checkbox" at bounding box center [119, 175] width 9 height 9
checkbox input "true"
click at [119, 193] on input "checkbox" at bounding box center [119, 193] width 9 height 9
checkbox input "true"
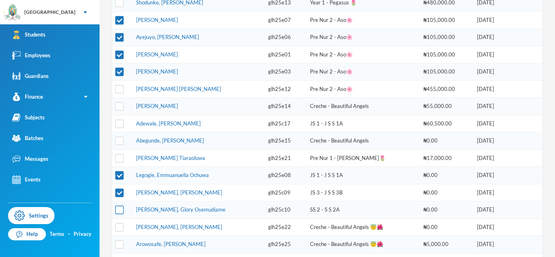
click at [120, 212] on input "checkbox" at bounding box center [119, 210] width 9 height 9
checkbox input "true"
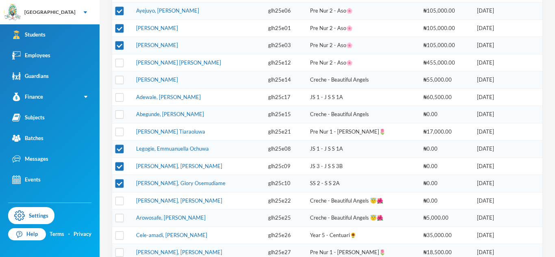
scroll to position [303, 0]
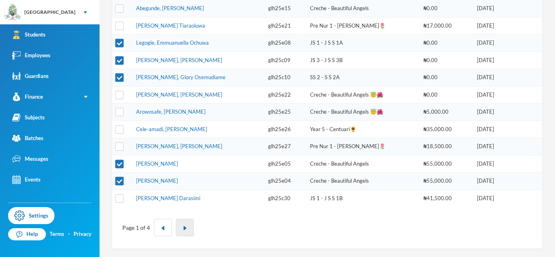
click at [189, 225] on button "button" at bounding box center [185, 227] width 18 height 17
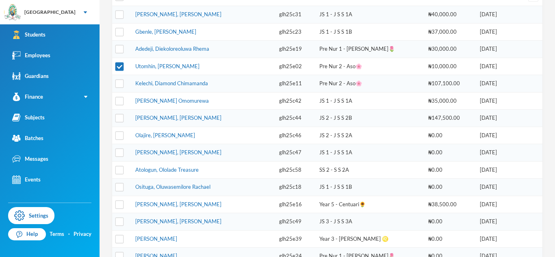
scroll to position [117, 0]
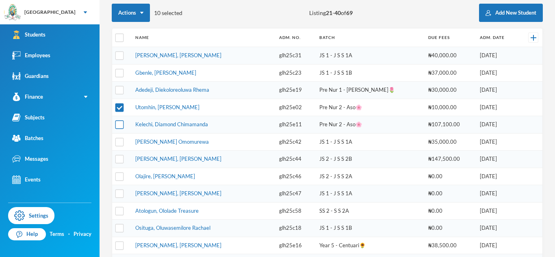
click at [122, 126] on input "checkbox" at bounding box center [119, 125] width 9 height 9
checkbox input "true"
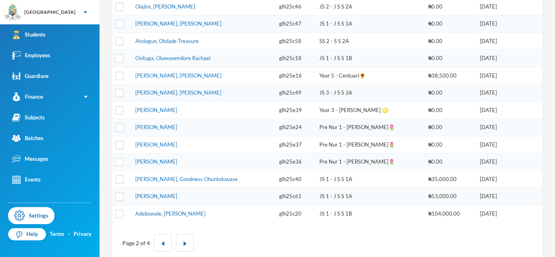
scroll to position [288, 0]
click at [176, 244] on button "button" at bounding box center [185, 242] width 18 height 17
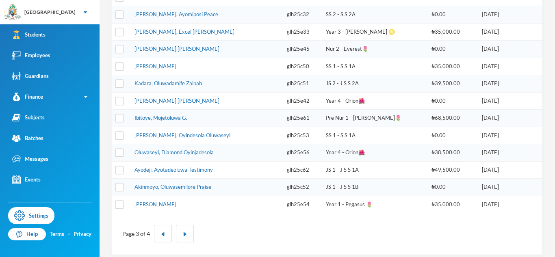
scroll to position [303, 0]
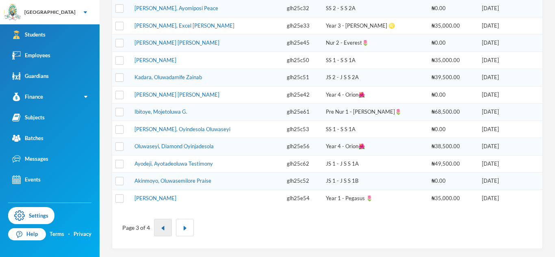
click at [162, 227] on img "button" at bounding box center [163, 228] width 5 height 5
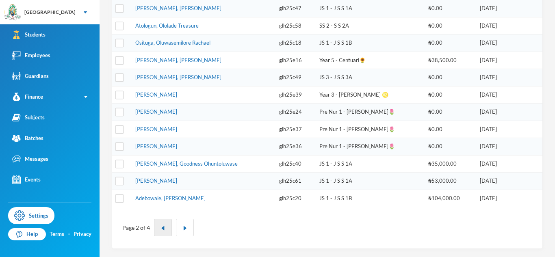
click at [162, 227] on img "button" at bounding box center [163, 228] width 5 height 5
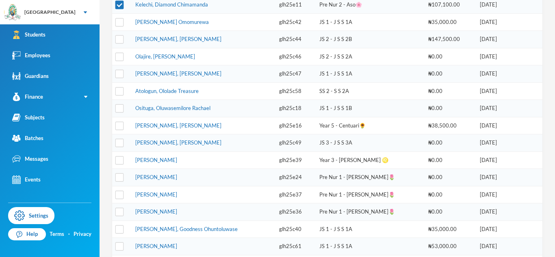
scroll to position [0, 0]
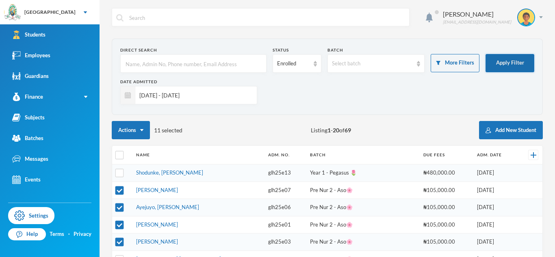
click at [495, 70] on button "Apply Filter" at bounding box center [510, 63] width 49 height 18
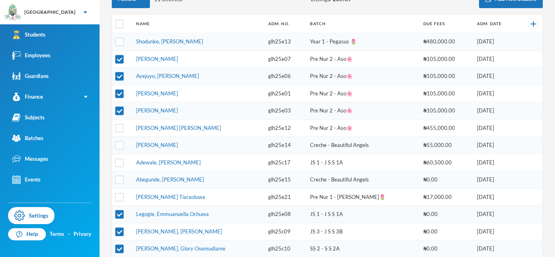
scroll to position [140, 0]
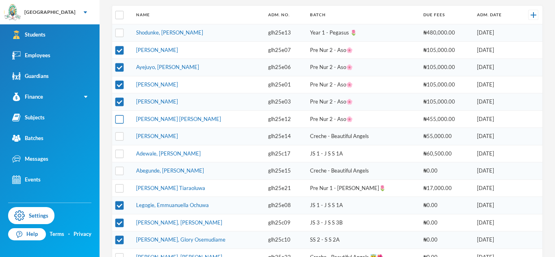
click at [119, 121] on input "checkbox" at bounding box center [119, 119] width 9 height 9
checkbox input "true"
click at [119, 33] on input "checkbox" at bounding box center [119, 33] width 9 height 9
checkbox input "true"
click at [116, 138] on input "checkbox" at bounding box center [119, 136] width 9 height 9
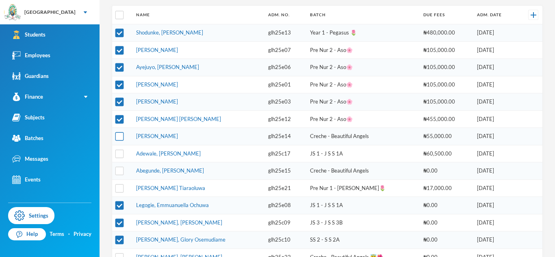
checkbox input "true"
click at [117, 173] on input "checkbox" at bounding box center [119, 171] width 9 height 9
checkbox input "true"
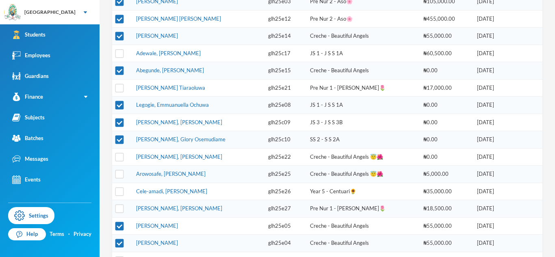
scroll to position [303, 0]
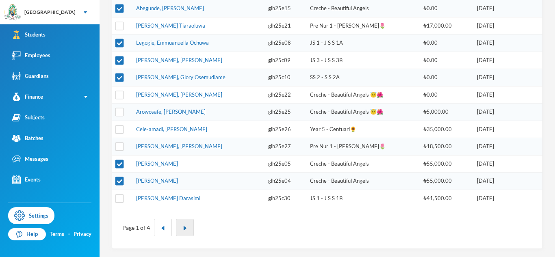
click at [184, 228] on img "button" at bounding box center [184, 228] width 5 height 5
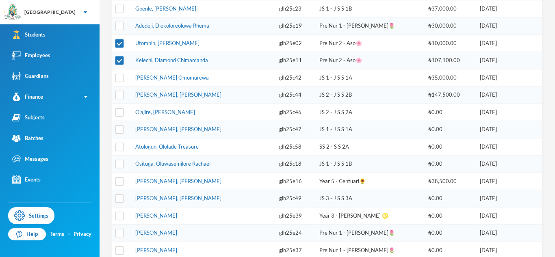
scroll to position [182, 0]
click at [120, 181] on input "checkbox" at bounding box center [119, 180] width 9 height 9
checkbox input "true"
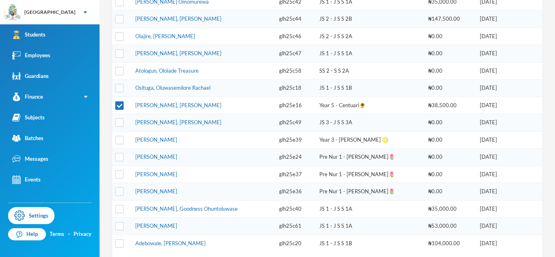
scroll to position [303, 0]
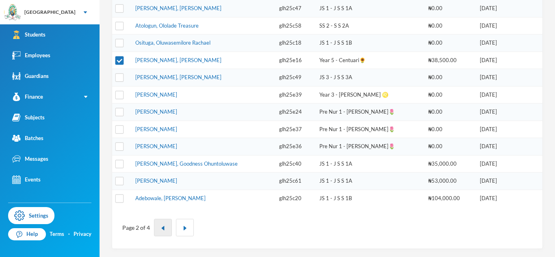
click at [160, 221] on button "button" at bounding box center [163, 227] width 18 height 17
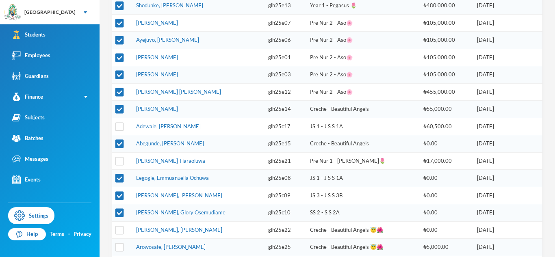
scroll to position [166, 0]
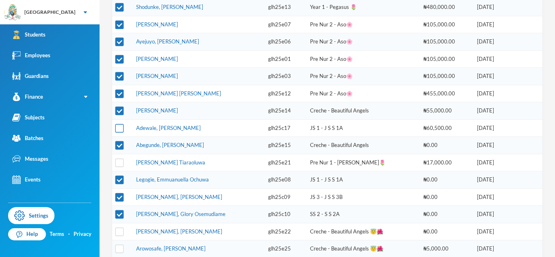
click at [117, 129] on input "checkbox" at bounding box center [119, 128] width 9 height 9
checkbox input "true"
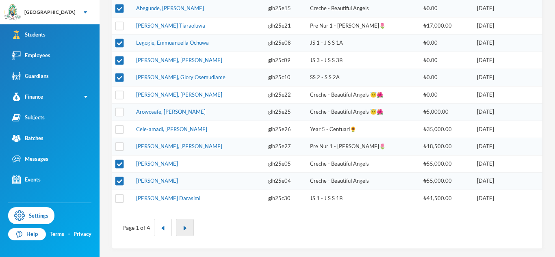
click at [188, 223] on button "button" at bounding box center [185, 227] width 18 height 17
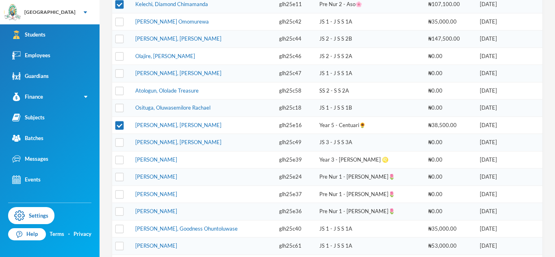
scroll to position [221, 0]
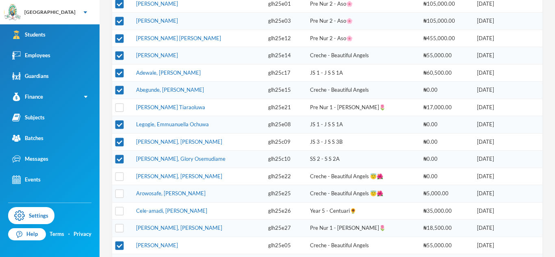
click at [123, 124] on input "checkbox" at bounding box center [119, 125] width 9 height 9
click at [122, 125] on input "checkbox" at bounding box center [119, 125] width 9 height 9
checkbox input "true"
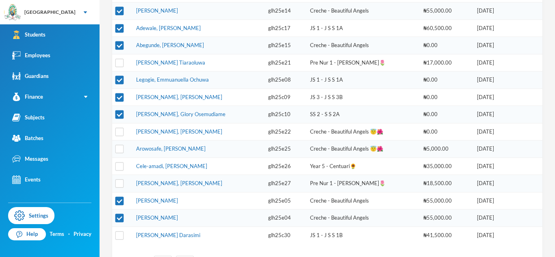
scroll to position [303, 0]
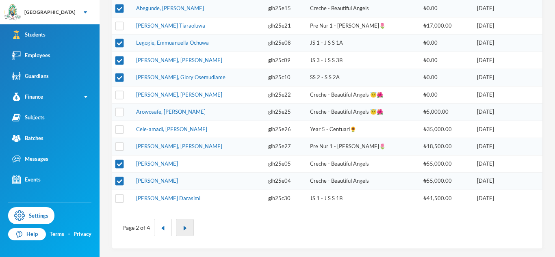
click at [190, 227] on button "button" at bounding box center [185, 227] width 18 height 17
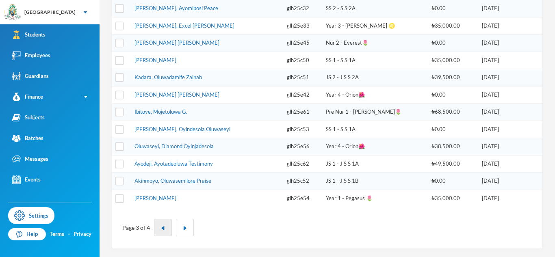
click at [168, 228] on button "button" at bounding box center [163, 227] width 18 height 17
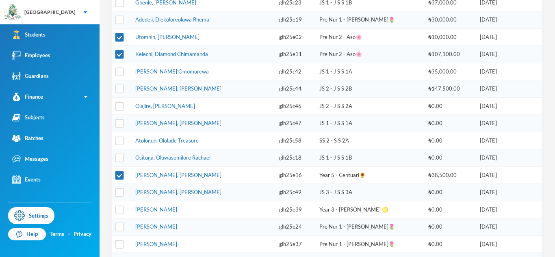
scroll to position [187, 0]
click at [122, 161] on input "checkbox" at bounding box center [119, 159] width 9 height 9
checkbox input "true"
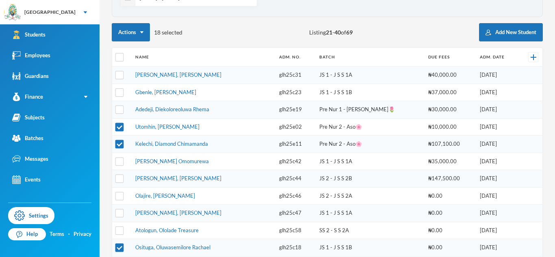
scroll to position [88, 0]
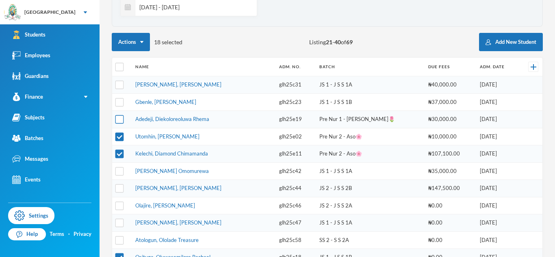
click at [122, 119] on input "checkbox" at bounding box center [119, 119] width 9 height 9
checkbox input "true"
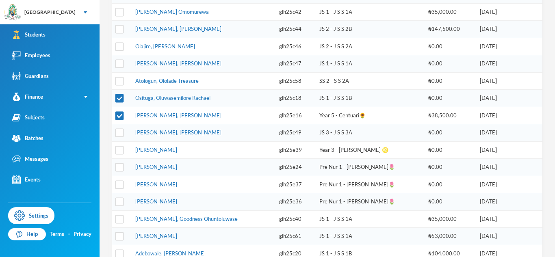
scroll to position [303, 0]
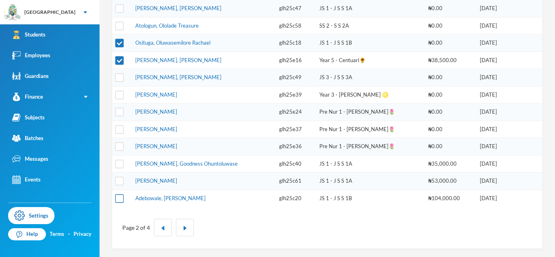
click at [120, 196] on input "checkbox" at bounding box center [119, 198] width 9 height 9
checkbox input "true"
click at [168, 227] on button "button" at bounding box center [163, 227] width 18 height 17
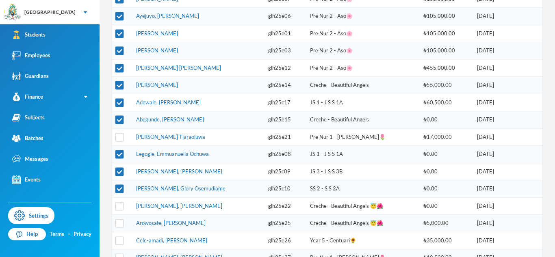
scroll to position [188, 0]
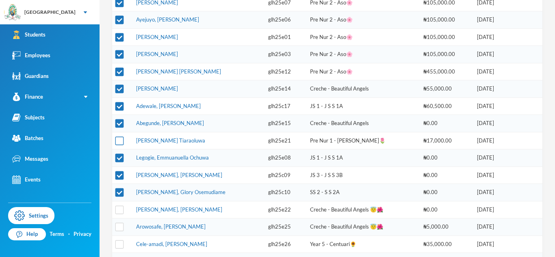
click at [122, 142] on input "checkbox" at bounding box center [119, 141] width 9 height 9
checkbox input "true"
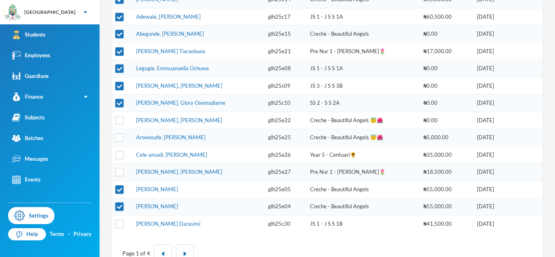
scroll to position [278, 0]
click at [119, 119] on input "checkbox" at bounding box center [119, 119] width 9 height 9
checkbox input "true"
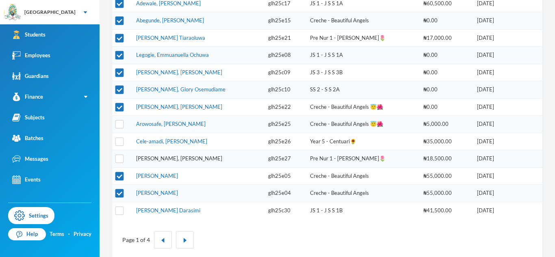
scroll to position [303, 0]
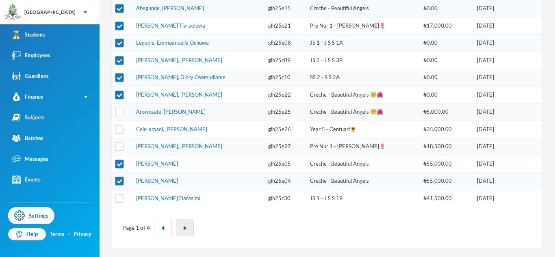
click at [184, 231] on img "button" at bounding box center [184, 228] width 5 height 5
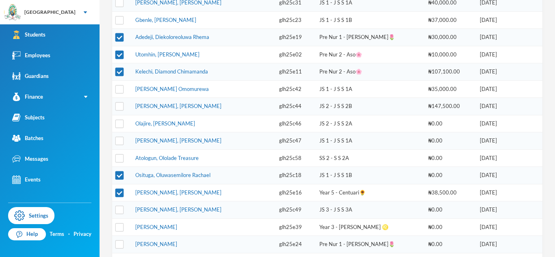
scroll to position [170, 0]
click at [122, 25] on td at bounding box center [121, 20] width 19 height 17
click at [121, 22] on input "checkbox" at bounding box center [119, 20] width 9 height 9
checkbox input "true"
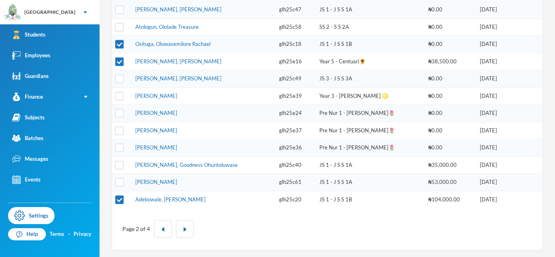
scroll to position [303, 0]
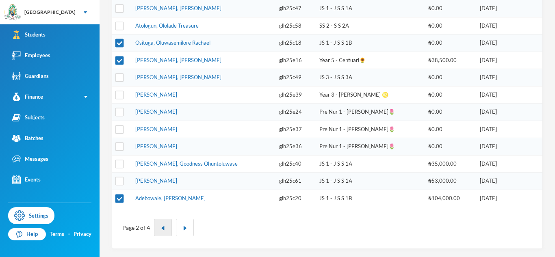
click at [160, 233] on button "button" at bounding box center [163, 227] width 18 height 17
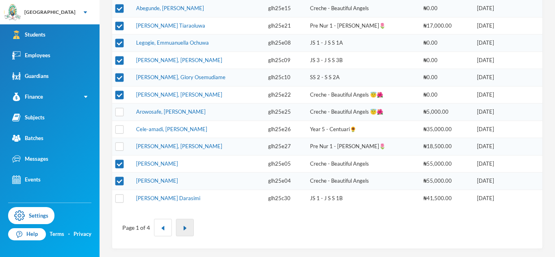
click at [178, 228] on button "button" at bounding box center [185, 227] width 18 height 17
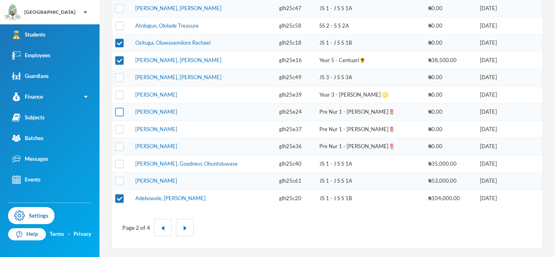
click at [119, 108] on input "checkbox" at bounding box center [119, 112] width 9 height 9
checkbox input "true"
click at [161, 230] on img "button" at bounding box center [163, 228] width 5 height 5
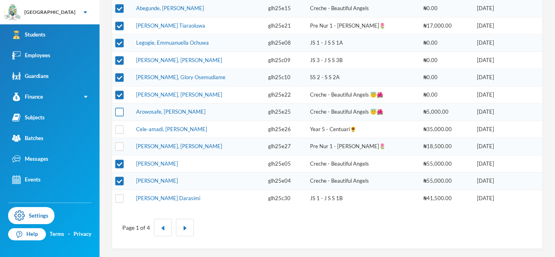
click at [116, 113] on input "checkbox" at bounding box center [119, 112] width 9 height 9
checkbox input "true"
click at [120, 129] on input "checkbox" at bounding box center [119, 129] width 9 height 9
checkbox input "true"
click at [117, 150] on input "checkbox" at bounding box center [119, 147] width 9 height 9
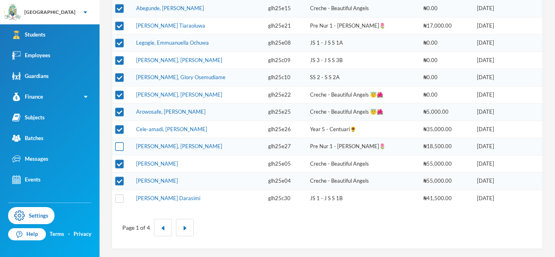
checkbox input "true"
click at [186, 226] on img "button" at bounding box center [184, 228] width 5 height 5
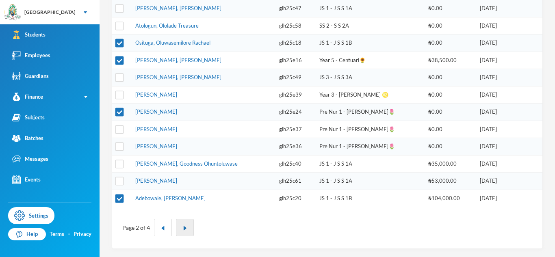
click at [183, 227] on img "button" at bounding box center [184, 228] width 5 height 5
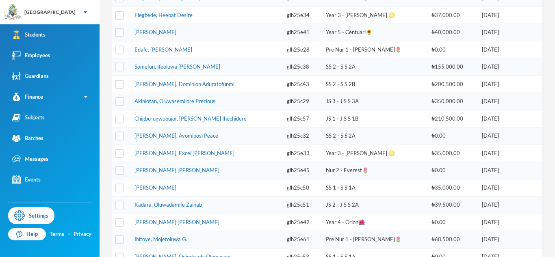
scroll to position [171, 0]
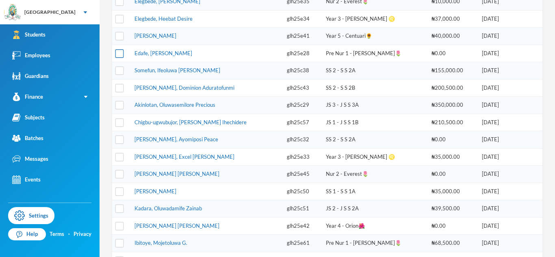
click at [122, 52] on input "checkbox" at bounding box center [119, 53] width 9 height 9
checkbox input "true"
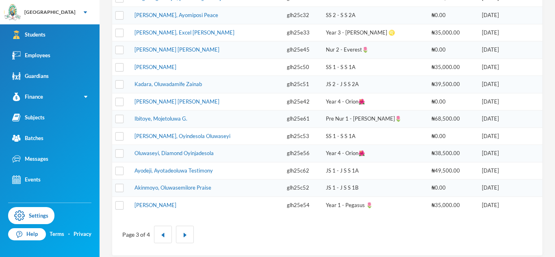
scroll to position [303, 0]
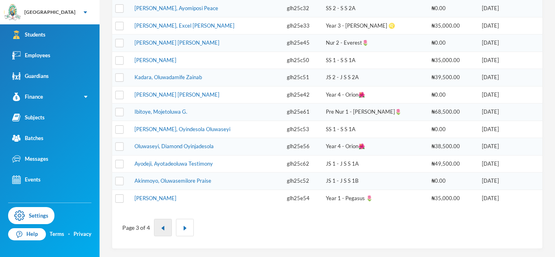
click at [161, 230] on img "button" at bounding box center [163, 228] width 5 height 5
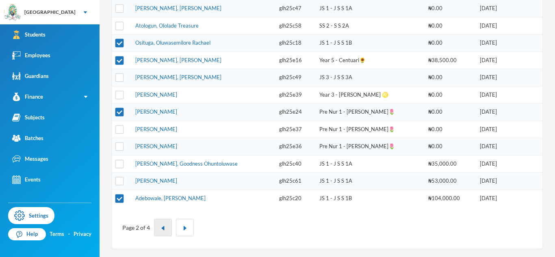
click at [162, 228] on img "button" at bounding box center [163, 228] width 5 height 5
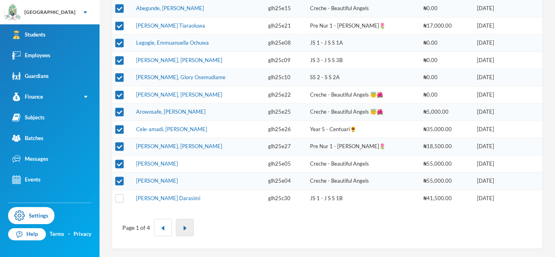
click at [187, 226] on button "button" at bounding box center [185, 227] width 18 height 17
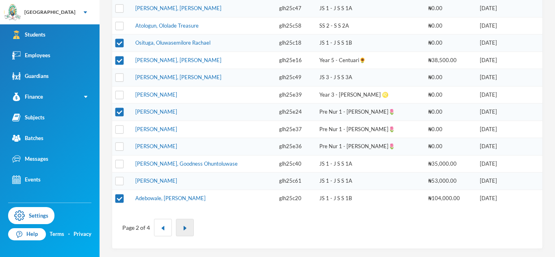
click at [186, 230] on img "button" at bounding box center [184, 228] width 5 height 5
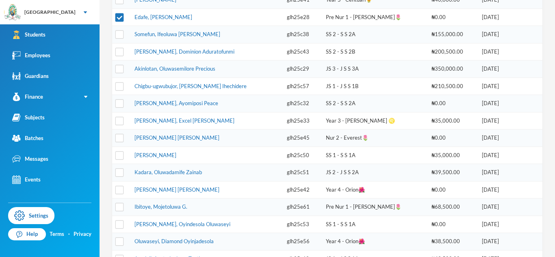
scroll to position [205, 0]
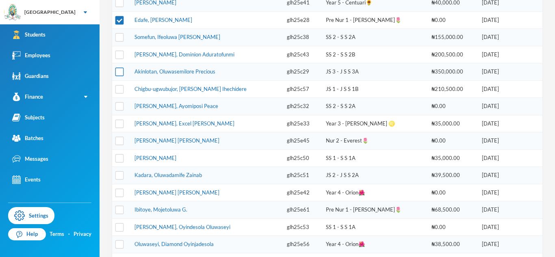
click at [122, 72] on input "checkbox" at bounding box center [119, 72] width 9 height 9
checkbox input "true"
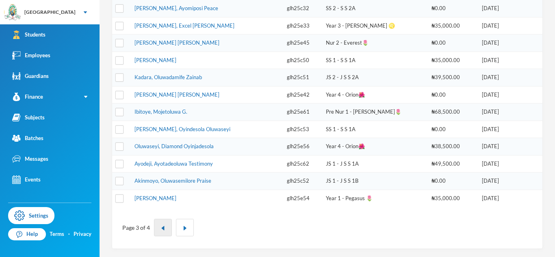
click at [161, 234] on button "button" at bounding box center [163, 227] width 18 height 17
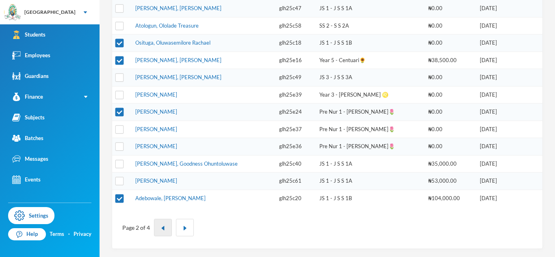
click at [163, 229] on img "button" at bounding box center [163, 228] width 5 height 5
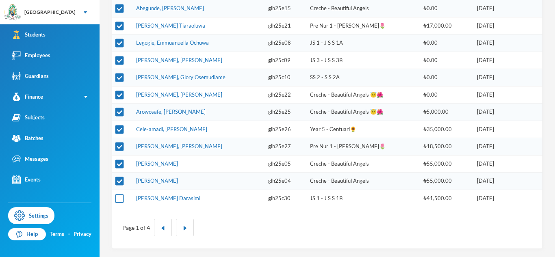
click at [119, 197] on input "checkbox" at bounding box center [119, 198] width 9 height 9
checkbox input "true"
click at [186, 232] on button "button" at bounding box center [185, 227] width 18 height 17
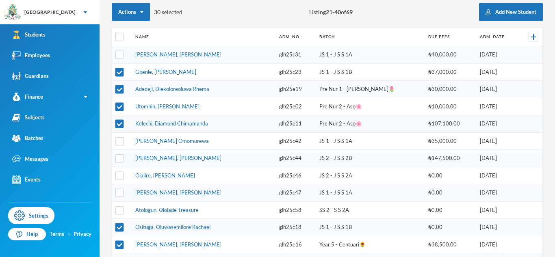
scroll to position [115, 0]
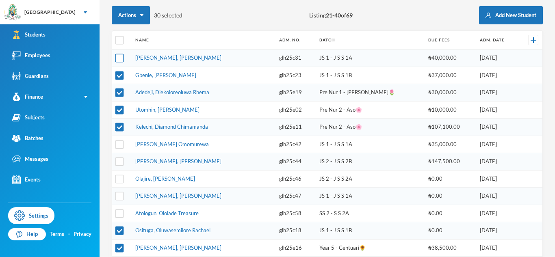
click at [119, 56] on input "checkbox" at bounding box center [119, 58] width 9 height 9
checkbox input "true"
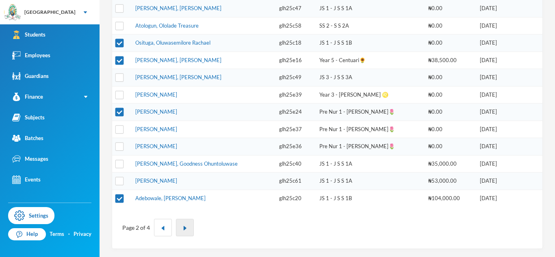
click at [184, 226] on img "button" at bounding box center [184, 228] width 5 height 5
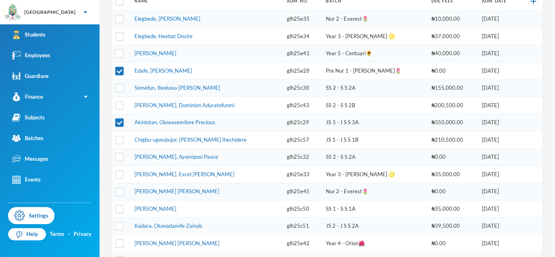
scroll to position [155, 0]
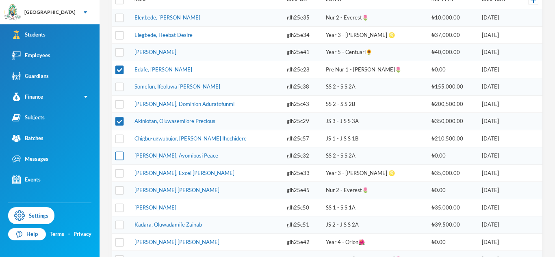
click at [119, 152] on label at bounding box center [119, 156] width 7 height 9
click at [119, 152] on input "checkbox" at bounding box center [119, 156] width 9 height 9
checkbox input "true"
click at [117, 177] on input "checkbox" at bounding box center [119, 173] width 9 height 9
checkbox input "true"
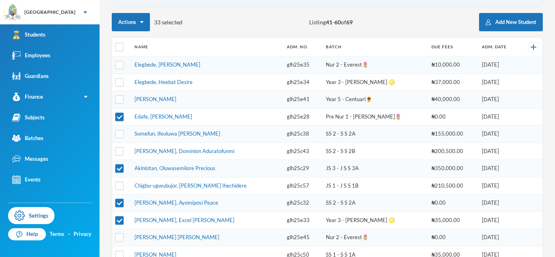
scroll to position [107, 0]
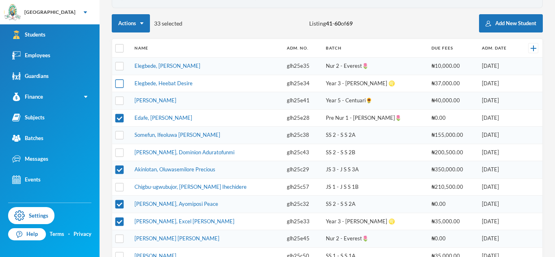
click at [123, 79] on input "checkbox" at bounding box center [119, 83] width 9 height 9
checkbox input "true"
click at [121, 63] on input "checkbox" at bounding box center [119, 66] width 9 height 9
checkbox input "true"
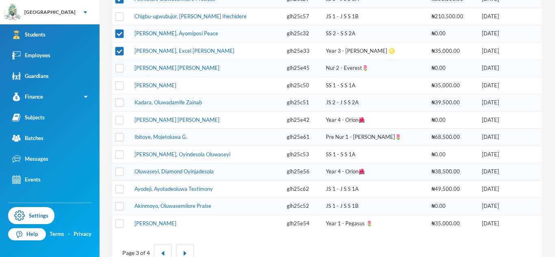
scroll to position [303, 0]
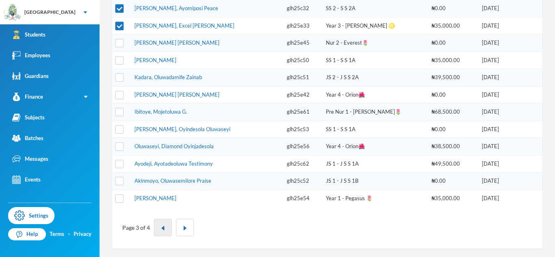
click at [162, 232] on button "button" at bounding box center [163, 227] width 18 height 17
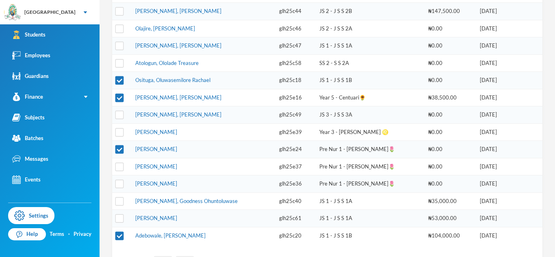
scroll to position [260, 0]
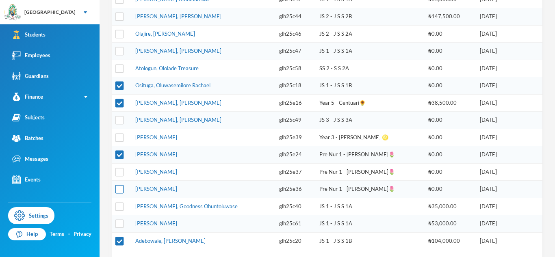
click at [118, 192] on input "checkbox" at bounding box center [119, 189] width 9 height 9
checkbox input "true"
click at [119, 171] on input "checkbox" at bounding box center [119, 172] width 9 height 9
checkbox input "true"
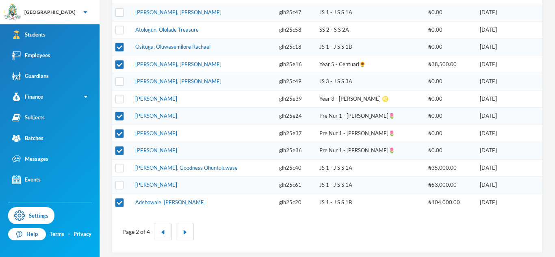
scroll to position [303, 0]
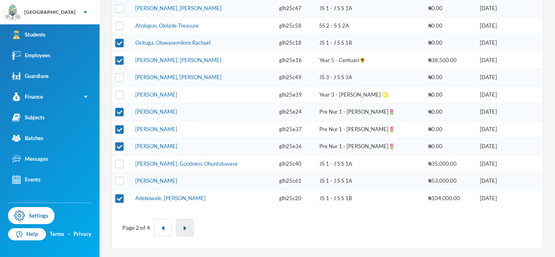
click at [190, 226] on button "button" at bounding box center [185, 227] width 18 height 17
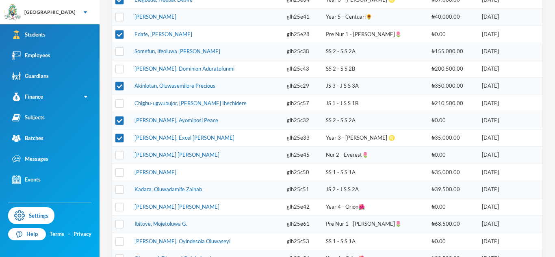
scroll to position [176, 0]
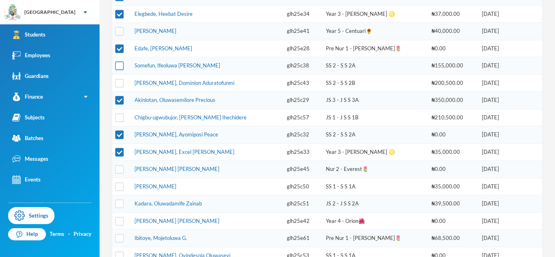
click at [116, 69] on input "checkbox" at bounding box center [119, 66] width 9 height 9
checkbox input "true"
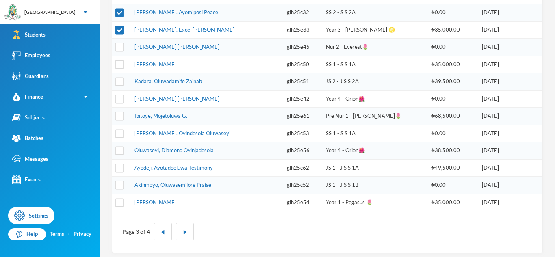
scroll to position [303, 0]
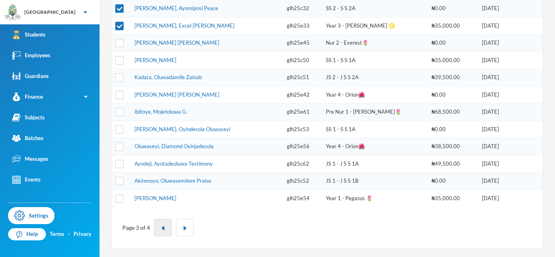
click at [158, 226] on button "button" at bounding box center [163, 227] width 18 height 17
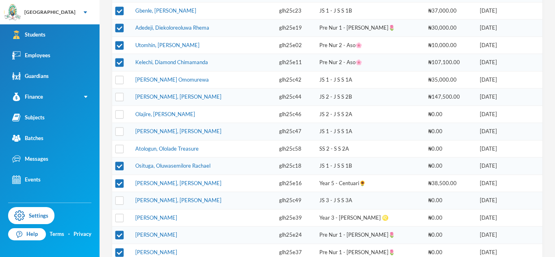
scroll to position [174, 0]
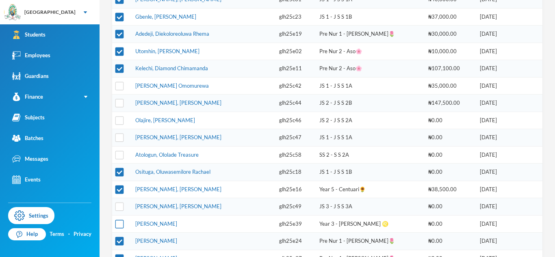
click at [119, 228] on input "checkbox" at bounding box center [119, 224] width 9 height 9
checkbox input "true"
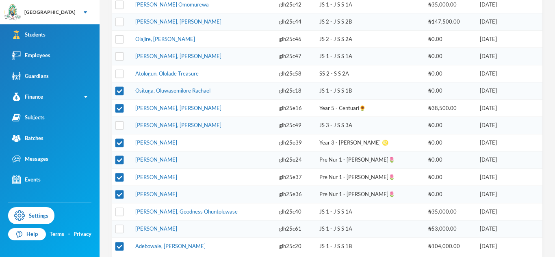
scroll to position [255, 0]
click at [118, 212] on input "checkbox" at bounding box center [119, 211] width 9 height 9
checkbox input "true"
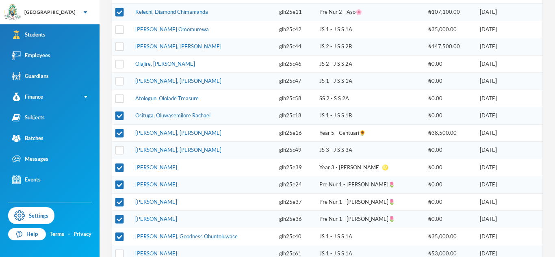
scroll to position [303, 0]
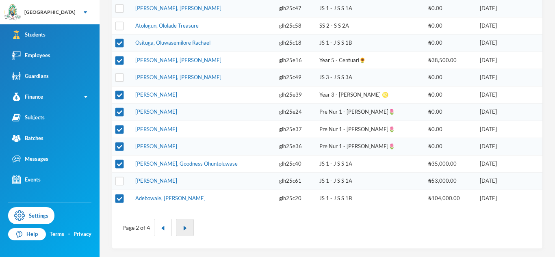
click at [188, 235] on button "button" at bounding box center [185, 227] width 18 height 17
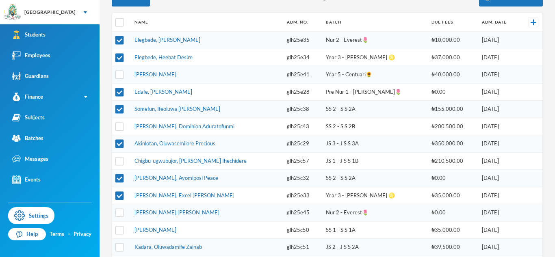
scroll to position [130, 0]
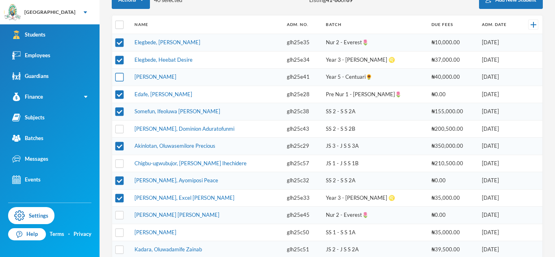
click at [118, 75] on input "checkbox" at bounding box center [119, 77] width 9 height 9
checkbox input "true"
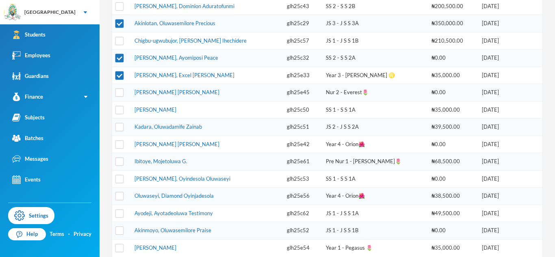
scroll to position [257, 0]
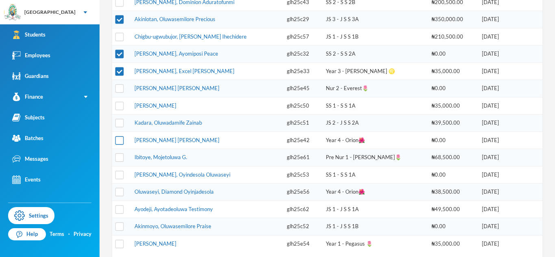
click at [121, 141] on input "checkbox" at bounding box center [119, 140] width 9 height 9
checkbox input "true"
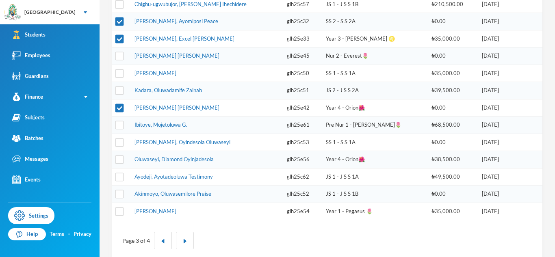
scroll to position [303, 0]
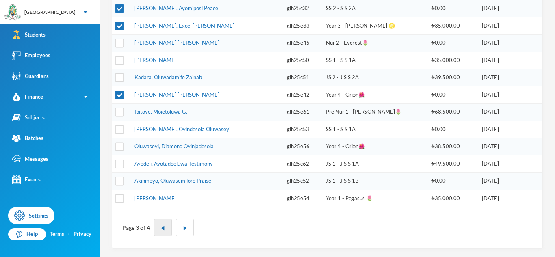
click at [158, 233] on button "button" at bounding box center [163, 227] width 18 height 17
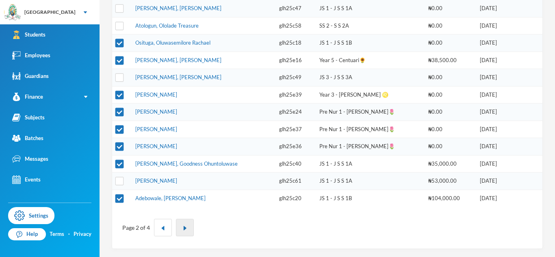
click at [188, 225] on button "button" at bounding box center [185, 227] width 18 height 17
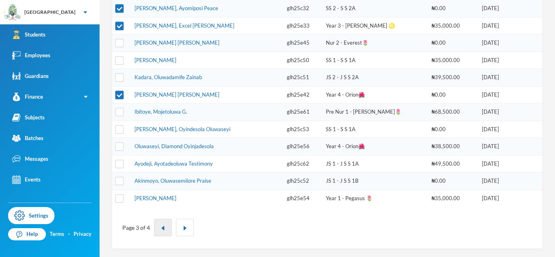
click at [167, 224] on button "button" at bounding box center [163, 227] width 18 height 17
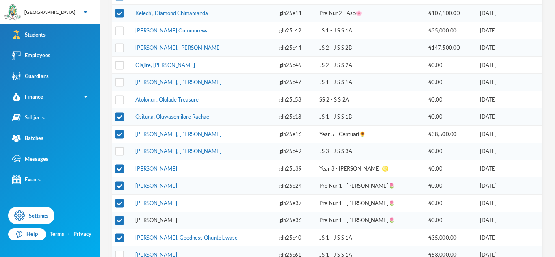
scroll to position [227, 0]
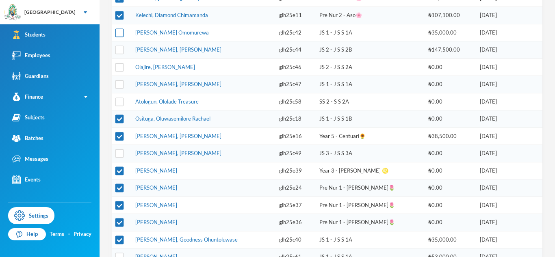
click at [122, 31] on input "checkbox" at bounding box center [119, 32] width 9 height 9
checkbox input "true"
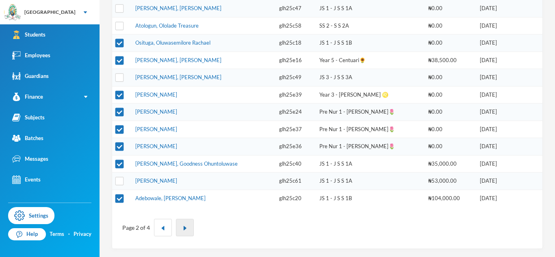
click at [184, 223] on button "button" at bounding box center [185, 227] width 18 height 17
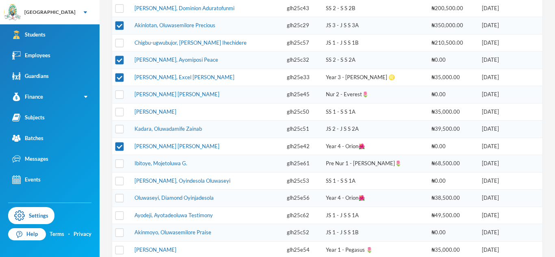
scroll to position [245, 0]
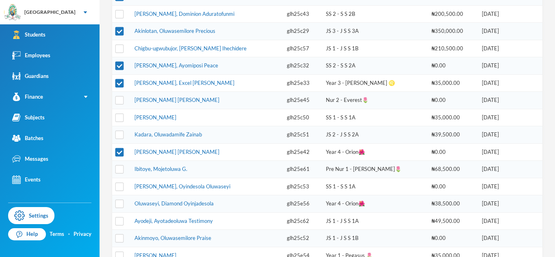
click at [117, 156] on td at bounding box center [121, 151] width 18 height 17
click at [119, 154] on input "checkbox" at bounding box center [119, 152] width 9 height 9
checkbox input "false"
click at [154, 156] on td "[PERSON_NAME] [PERSON_NAME]" at bounding box center [206, 151] width 152 height 17
click at [152, 149] on link "[PERSON_NAME] [PERSON_NAME]" at bounding box center [177, 152] width 85 height 7
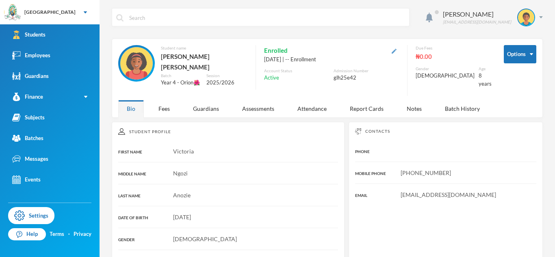
click at [397, 49] on img "button" at bounding box center [394, 51] width 5 height 5
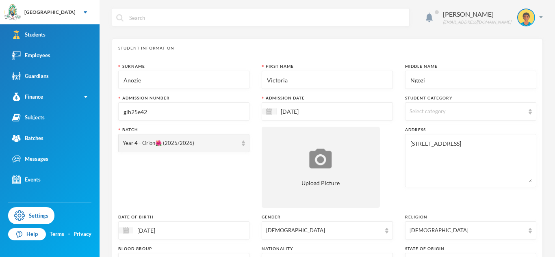
click at [210, 115] on input "glh25e42" at bounding box center [184, 112] width 122 height 18
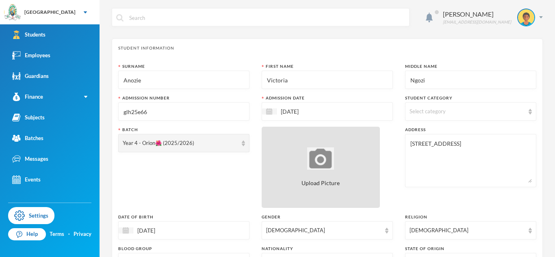
scroll to position [280, 0]
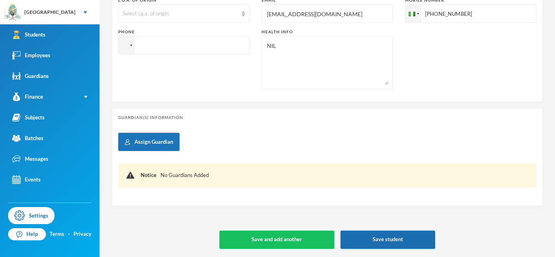
type input "glh25e66"
click at [374, 242] on button "Save student" at bounding box center [388, 240] width 95 height 18
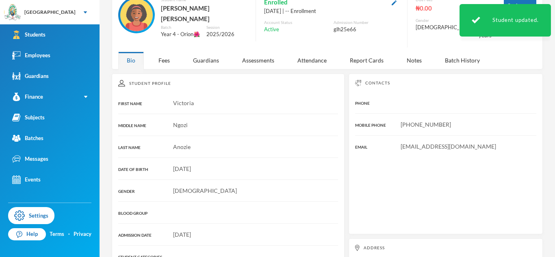
scroll to position [26, 0]
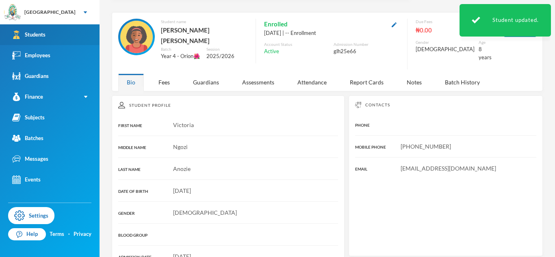
click at [52, 37] on link "Students" at bounding box center [50, 34] width 100 height 21
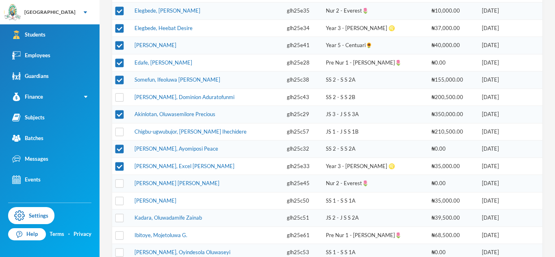
scroll to position [162, 0]
click at [122, 100] on input "checkbox" at bounding box center [119, 97] width 9 height 9
checkbox input "true"
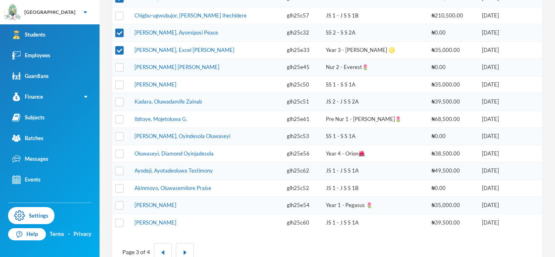
scroll to position [303, 0]
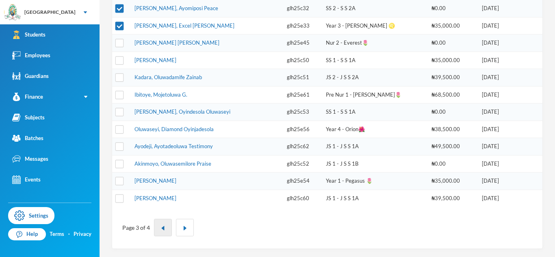
click at [164, 226] on img "button" at bounding box center [163, 228] width 5 height 5
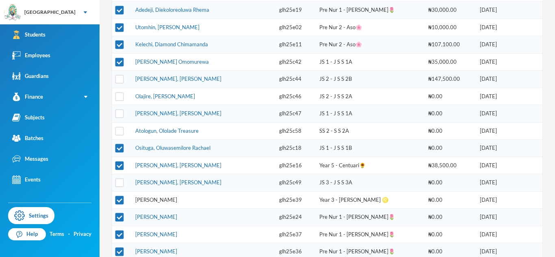
scroll to position [197, 0]
click at [119, 78] on input "checkbox" at bounding box center [119, 80] width 9 height 9
checkbox input "true"
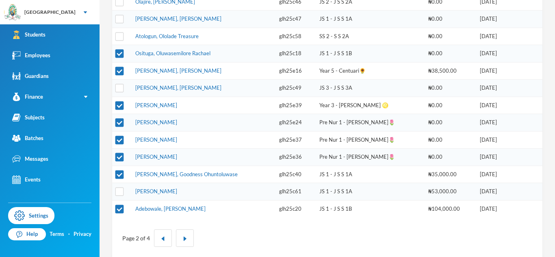
scroll to position [303, 0]
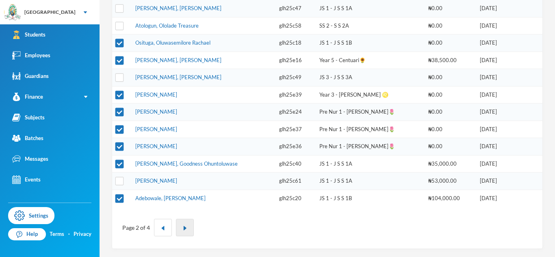
click at [184, 234] on button "button" at bounding box center [185, 227] width 18 height 17
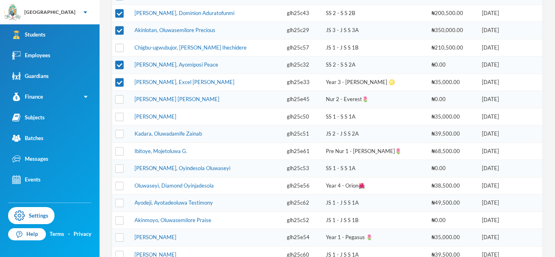
scroll to position [241, 0]
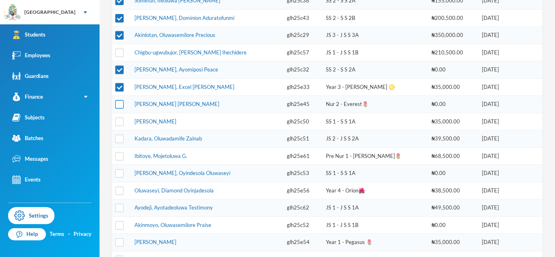
click at [124, 105] on input "checkbox" at bounding box center [119, 104] width 9 height 9
checkbox input "true"
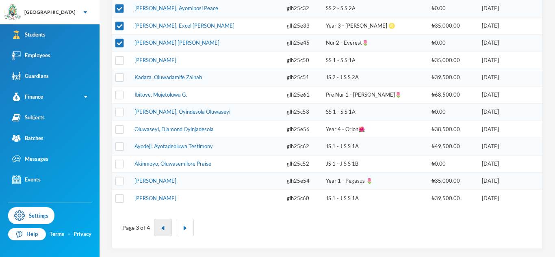
click at [165, 234] on button "button" at bounding box center [163, 227] width 18 height 17
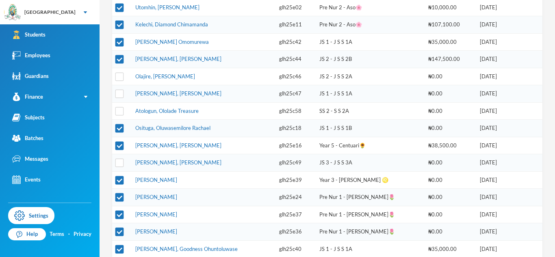
scroll to position [218, 0]
click at [121, 77] on input "checkbox" at bounding box center [119, 76] width 9 height 9
checkbox input "true"
click at [121, 97] on input "checkbox" at bounding box center [119, 93] width 9 height 9
checkbox input "true"
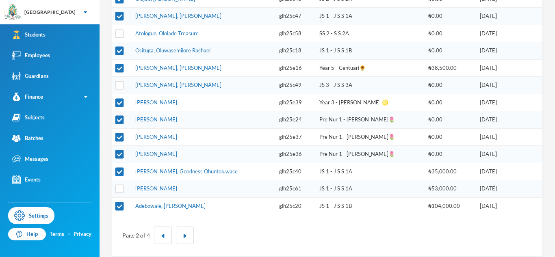
scroll to position [303, 0]
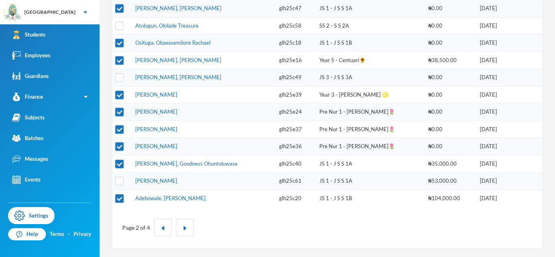
click at [183, 215] on div "Page 2 of 4" at bounding box center [327, 228] width 418 height 30
click at [187, 227] on button "button" at bounding box center [185, 227] width 18 height 17
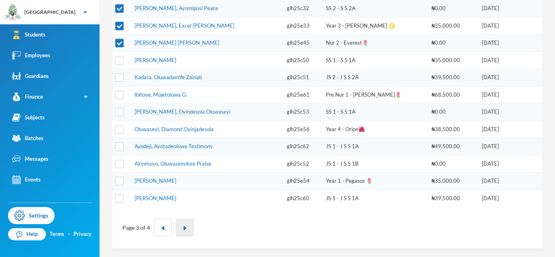
click at [189, 228] on button "button" at bounding box center [185, 227] width 18 height 17
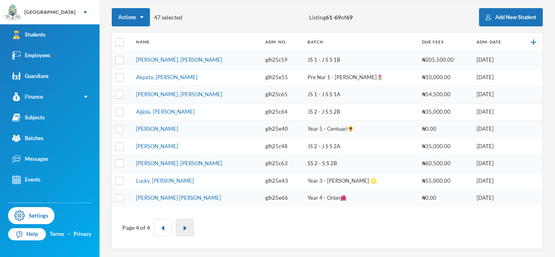
scroll to position [113, 0]
click at [118, 148] on input "checkbox" at bounding box center [119, 146] width 9 height 9
checkbox input "true"
click at [158, 231] on button "button" at bounding box center [163, 227] width 18 height 17
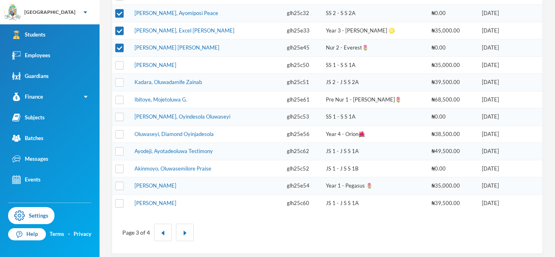
scroll to position [303, 0]
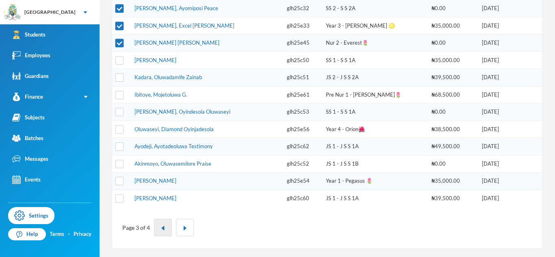
click at [162, 225] on button "button" at bounding box center [163, 227] width 18 height 17
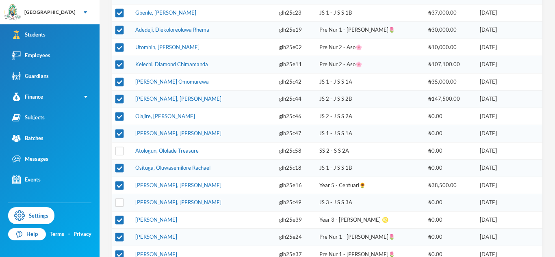
scroll to position [179, 0]
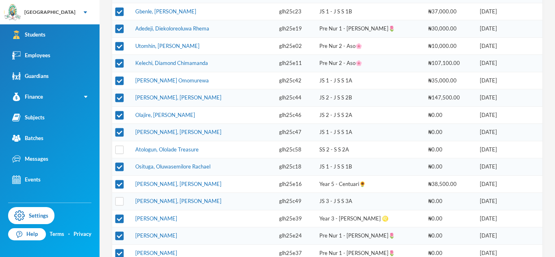
click at [117, 206] on td at bounding box center [121, 201] width 19 height 17
click at [118, 203] on input "checkbox" at bounding box center [119, 201] width 9 height 9
checkbox input "true"
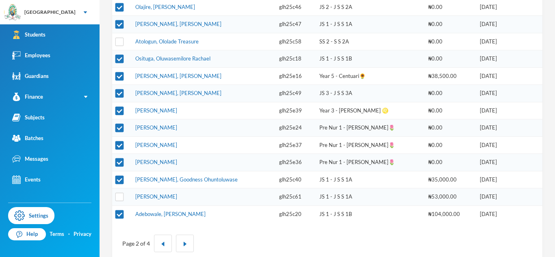
scroll to position [288, 0]
click at [183, 244] on img "button" at bounding box center [184, 243] width 5 height 5
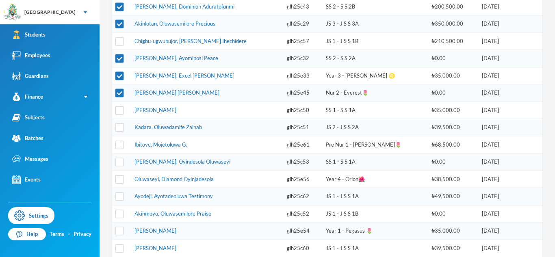
scroll to position [238, 0]
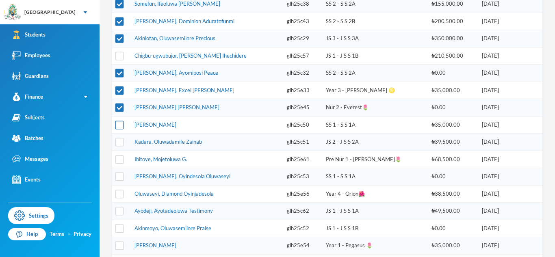
click at [119, 125] on input "checkbox" at bounding box center [119, 125] width 9 height 9
checkbox input "true"
click at [118, 141] on input "checkbox" at bounding box center [119, 142] width 9 height 9
checkbox input "true"
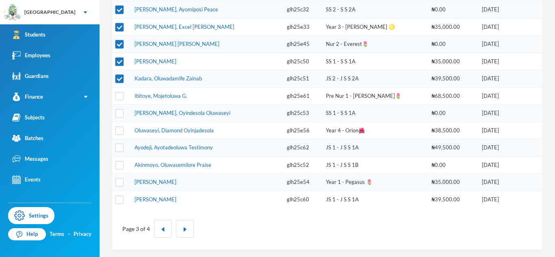
scroll to position [301, 0]
click at [115, 167] on input "checkbox" at bounding box center [119, 165] width 9 height 9
checkbox input "true"
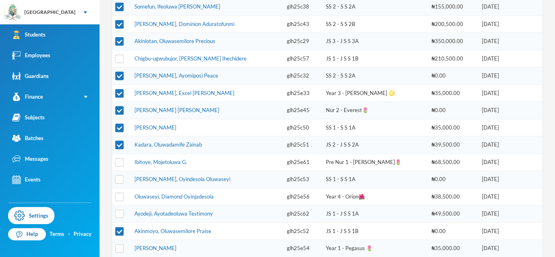
scroll to position [241, 0]
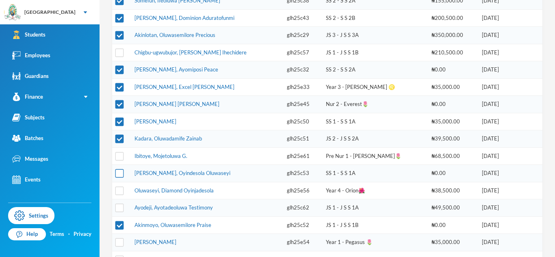
click at [119, 173] on input "checkbox" at bounding box center [119, 173] width 9 height 9
checkbox input "true"
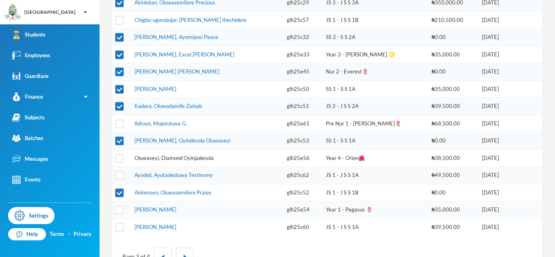
scroll to position [303, 0]
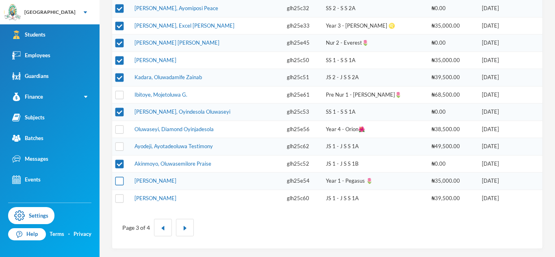
click at [117, 183] on input "checkbox" at bounding box center [119, 181] width 9 height 9
checkbox input "true"
click at [162, 232] on button "button" at bounding box center [163, 227] width 18 height 17
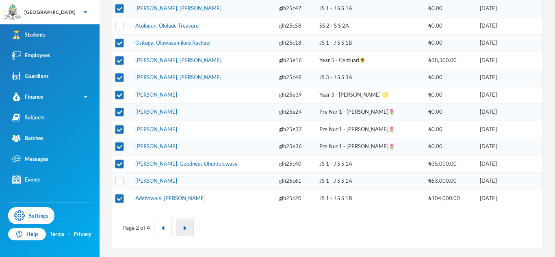
click at [192, 221] on button "button" at bounding box center [185, 227] width 18 height 17
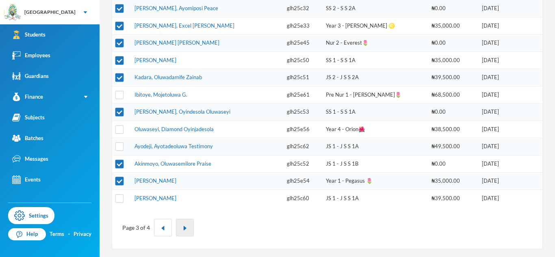
click at [185, 232] on button "button" at bounding box center [185, 227] width 18 height 17
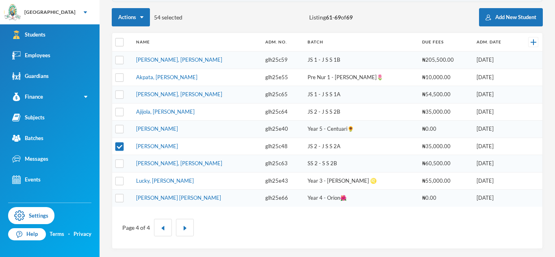
scroll to position [113, 0]
click at [208, 226] on div "Page 4 of 4" at bounding box center [327, 228] width 418 height 30
click at [119, 78] on input "checkbox" at bounding box center [119, 77] width 9 height 9
checkbox input "true"
click at [161, 227] on img "button" at bounding box center [163, 228] width 5 height 5
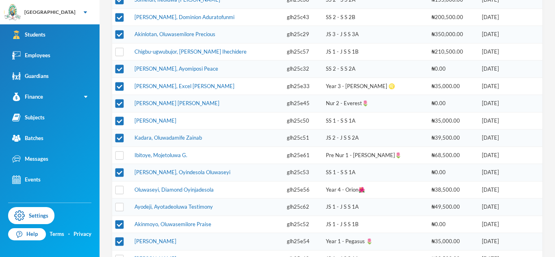
scroll to position [245, 0]
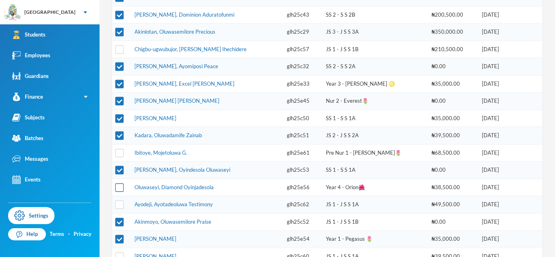
click at [117, 188] on input "checkbox" at bounding box center [119, 187] width 9 height 9
checkbox input "true"
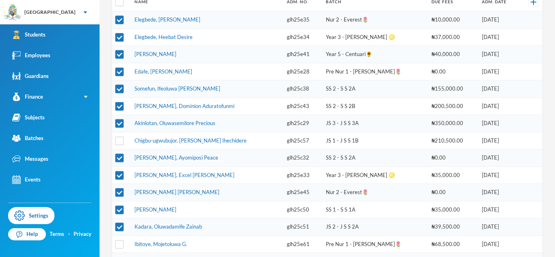
scroll to position [153, 0]
click at [120, 142] on input "checkbox" at bounding box center [119, 141] width 9 height 9
checkbox input "true"
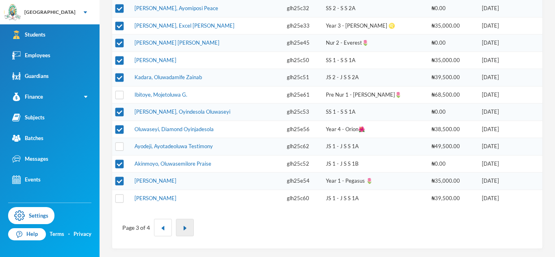
click at [184, 231] on img "button" at bounding box center [184, 228] width 5 height 5
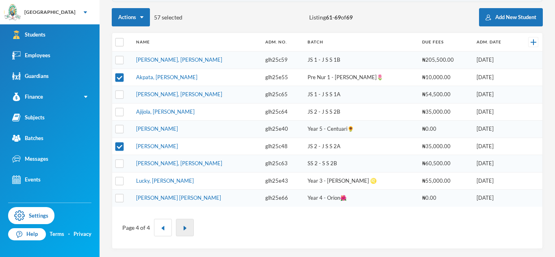
scroll to position [113, 0]
click at [155, 228] on button "button" at bounding box center [163, 227] width 18 height 17
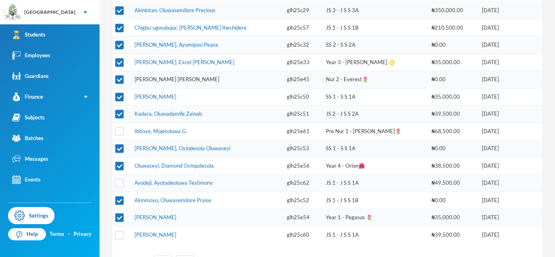
scroll to position [303, 0]
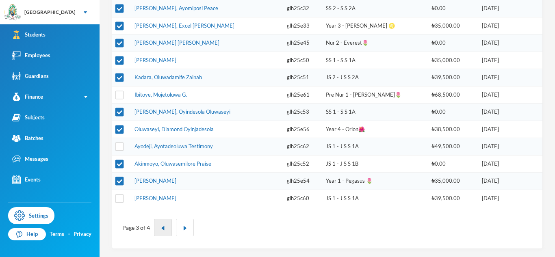
click at [161, 230] on img "button" at bounding box center [163, 228] width 5 height 5
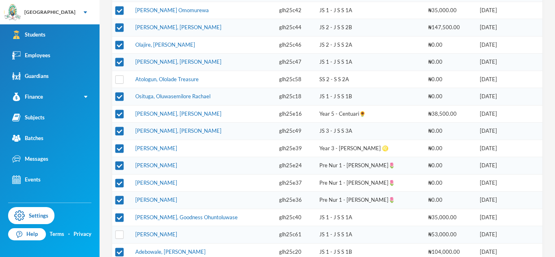
scroll to position [249, 0]
click at [119, 81] on input "checkbox" at bounding box center [119, 80] width 9 height 9
checkbox input "true"
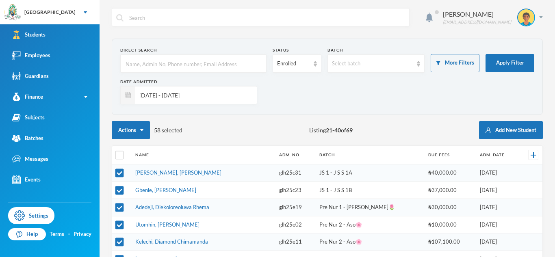
scroll to position [303, 0]
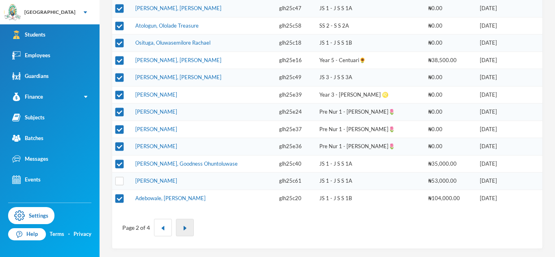
click at [182, 228] on img "button" at bounding box center [184, 228] width 5 height 5
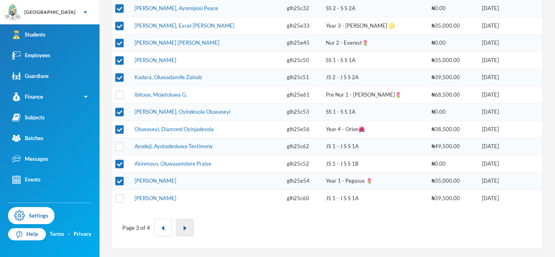
click at [182, 228] on img "button" at bounding box center [184, 228] width 5 height 5
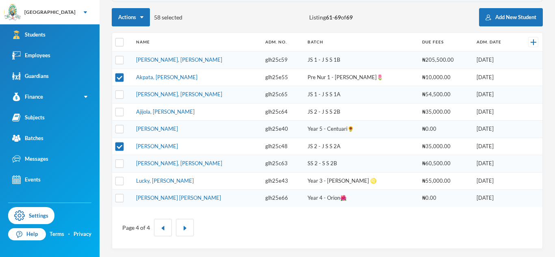
scroll to position [103, 0]
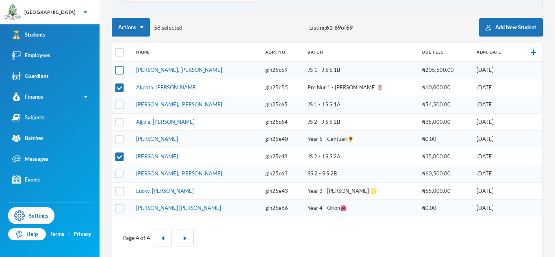
click at [120, 70] on input "checkbox" at bounding box center [119, 70] width 9 height 9
checkbox input "true"
click at [174, 139] on link "[PERSON_NAME]" at bounding box center [157, 139] width 42 height 7
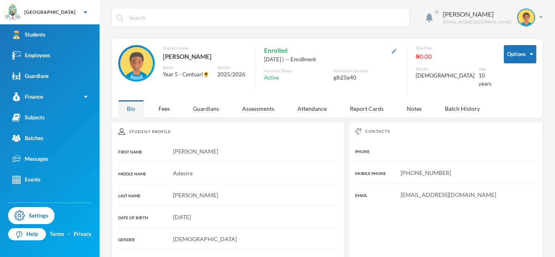
click at [397, 50] on img "button" at bounding box center [394, 51] width 5 height 5
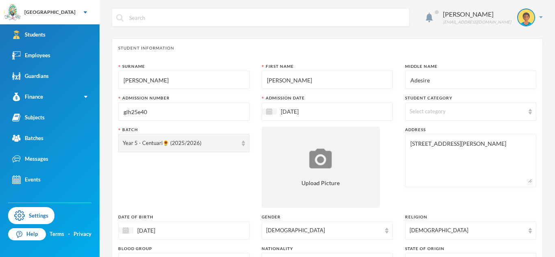
click at [172, 116] on input "glh25e40" at bounding box center [184, 112] width 122 height 18
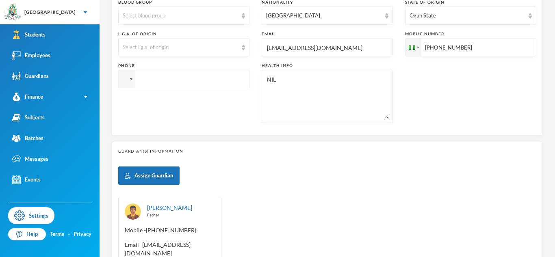
scroll to position [349, 0]
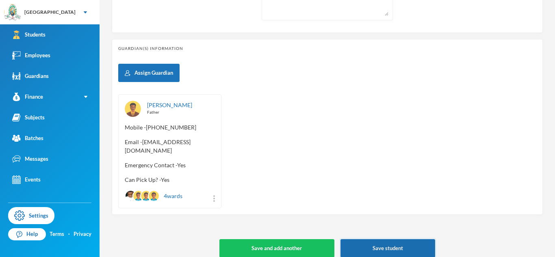
type input "glh25e67"
click at [369, 241] on button "Save student" at bounding box center [388, 248] width 95 height 18
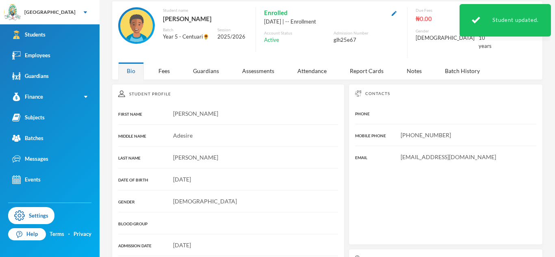
scroll to position [148, 0]
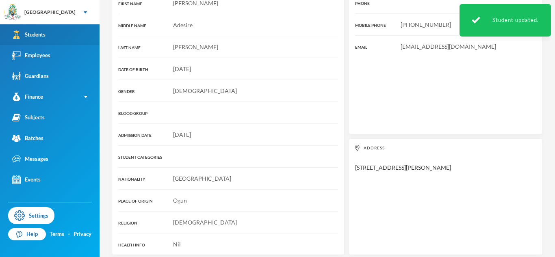
click at [86, 35] on link "Students" at bounding box center [50, 34] width 100 height 21
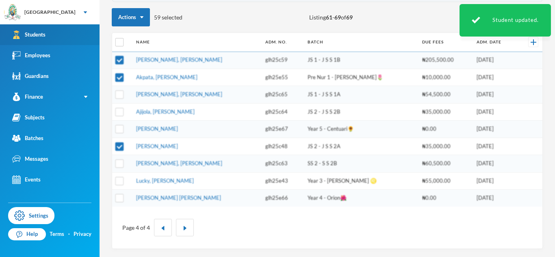
scroll to position [113, 0]
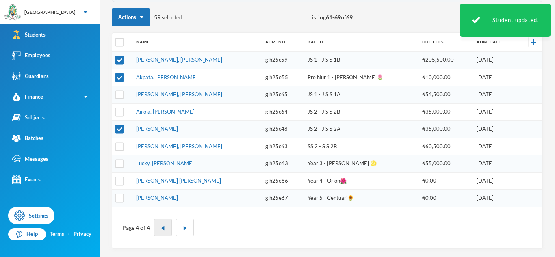
click at [156, 230] on button "button" at bounding box center [163, 227] width 18 height 17
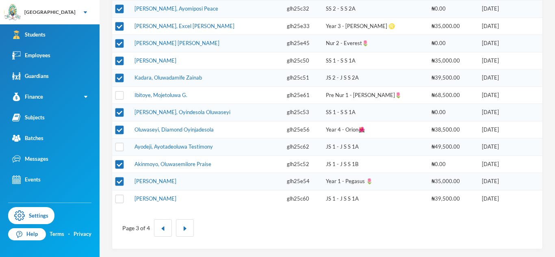
scroll to position [303, 0]
click at [119, 202] on input "checkbox" at bounding box center [119, 198] width 9 height 9
checkbox input "true"
click at [165, 230] on button "button" at bounding box center [163, 227] width 18 height 17
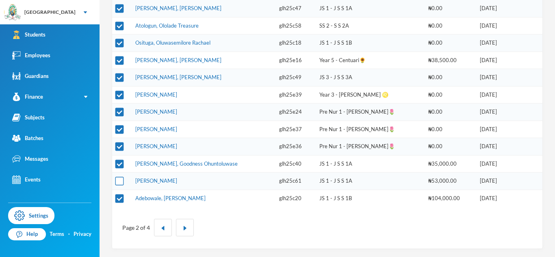
click at [119, 182] on input "checkbox" at bounding box center [119, 181] width 9 height 9
checkbox input "true"
click at [184, 230] on img "button" at bounding box center [184, 228] width 5 height 5
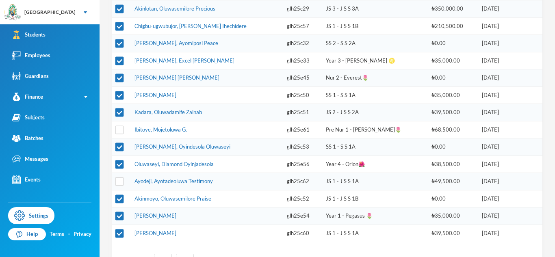
scroll to position [263, 0]
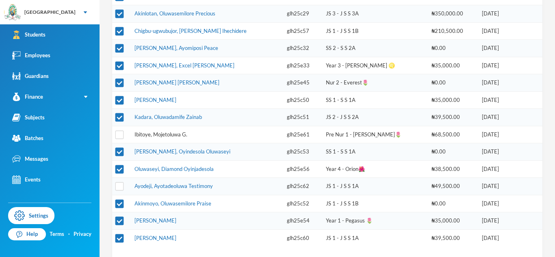
click at [158, 135] on link "Ibitoye, Mojetoluwa G." at bounding box center [161, 134] width 53 height 7
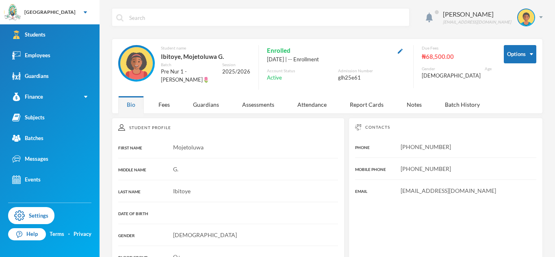
click at [404, 48] on button "button" at bounding box center [400, 50] width 10 height 9
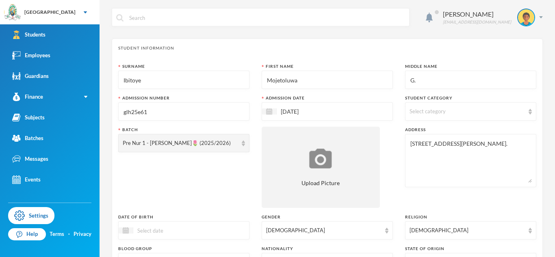
click at [202, 109] on input "glh25e61" at bounding box center [184, 112] width 122 height 18
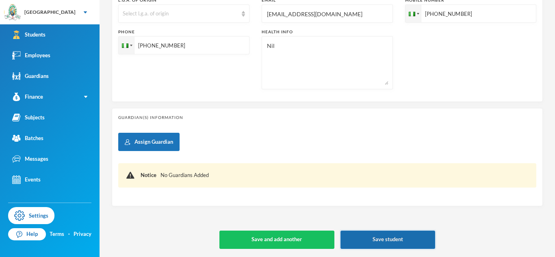
type input "glh25e68"
click at [373, 244] on button "Save student" at bounding box center [388, 240] width 95 height 18
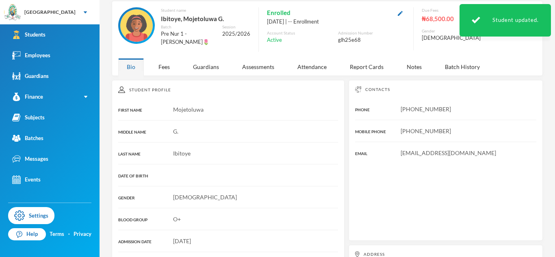
scroll to position [148, 0]
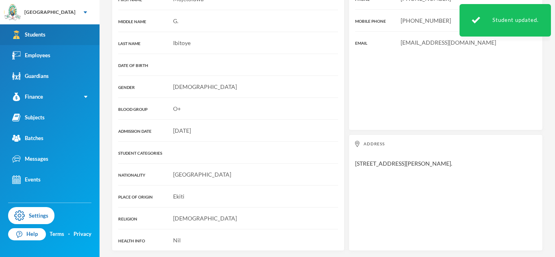
click at [97, 32] on link "Students" at bounding box center [50, 34] width 100 height 21
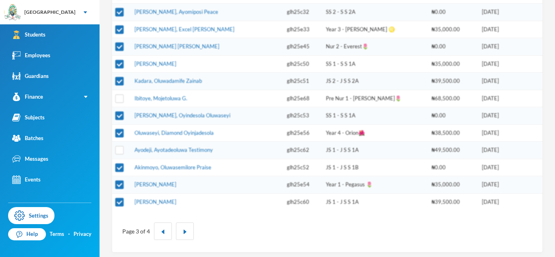
scroll to position [300, 0]
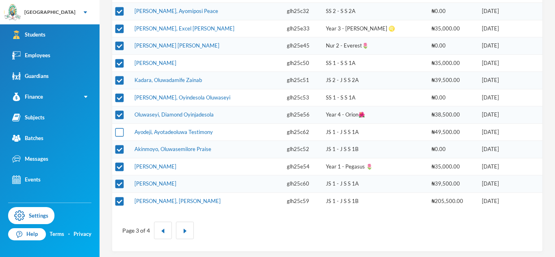
click at [120, 132] on input "checkbox" at bounding box center [119, 132] width 9 height 9
checkbox input "true"
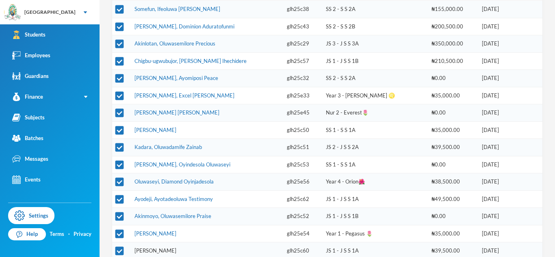
scroll to position [303, 0]
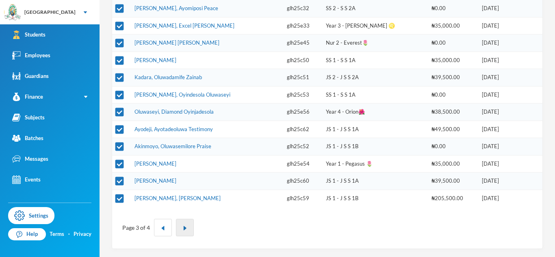
click at [187, 229] on button "button" at bounding box center [185, 227] width 18 height 17
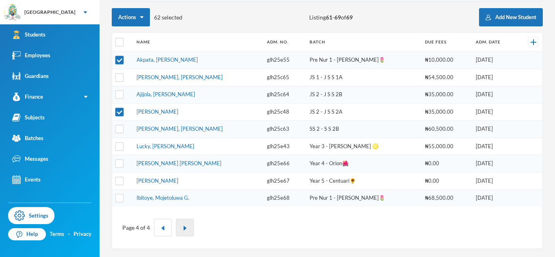
scroll to position [113, 0]
click at [121, 128] on input "checkbox" at bounding box center [119, 129] width 9 height 9
checkbox input "true"
click at [116, 94] on input "checkbox" at bounding box center [119, 95] width 9 height 9
checkbox input "true"
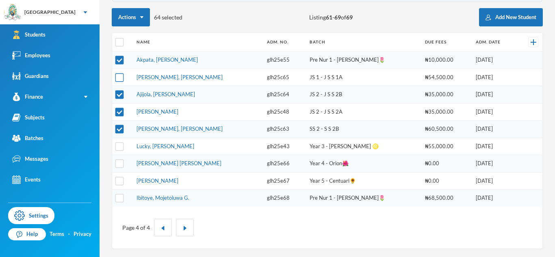
click at [120, 76] on input "checkbox" at bounding box center [119, 77] width 9 height 9
checkbox input "true"
click at [119, 163] on input "checkbox" at bounding box center [119, 164] width 9 height 9
checkbox input "true"
click at [119, 182] on input "checkbox" at bounding box center [119, 181] width 9 height 9
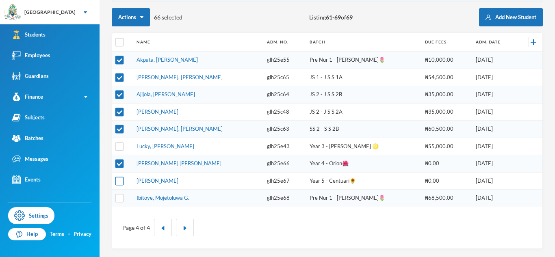
checkbox input "true"
click at [119, 198] on input "checkbox" at bounding box center [119, 198] width 9 height 9
checkbox input "true"
click at [190, 150] on td "Lucky, [PERSON_NAME]" at bounding box center [197, 146] width 130 height 17
click at [190, 147] on link "Lucky, [PERSON_NAME]" at bounding box center [166, 146] width 58 height 7
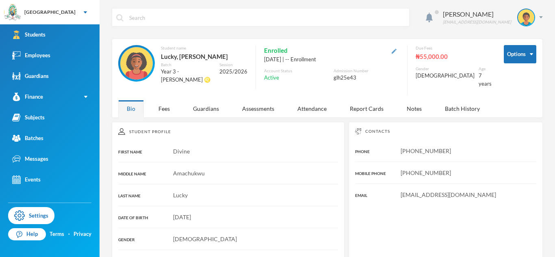
click at [397, 53] on img "button" at bounding box center [394, 51] width 5 height 5
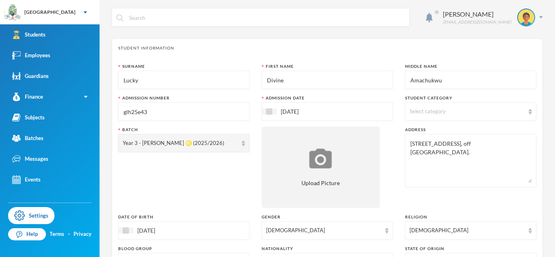
click at [226, 109] on input "glh25e43" at bounding box center [184, 112] width 122 height 18
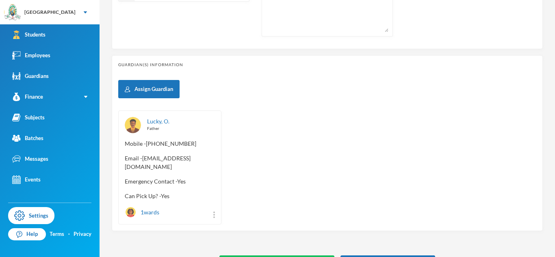
scroll to position [358, 0]
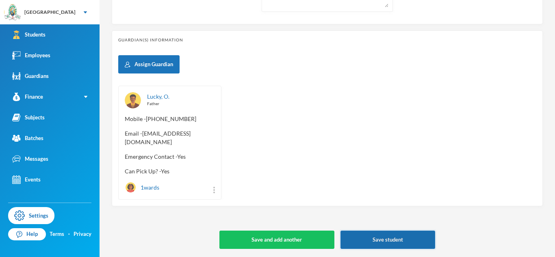
type input "glh25e69"
click at [378, 234] on button "Save student" at bounding box center [388, 240] width 95 height 18
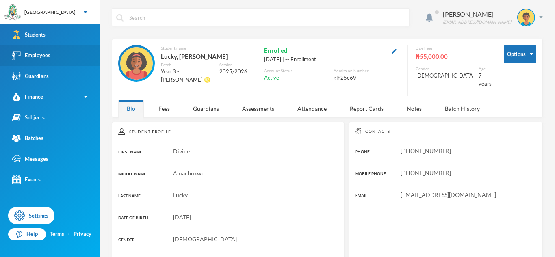
click at [42, 60] on link "Employees" at bounding box center [50, 55] width 100 height 21
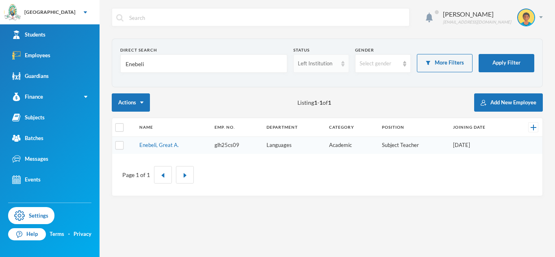
click at [319, 65] on div "Left Institution" at bounding box center [317, 64] width 39 height 8
click at [129, 66] on input "Enebeli" at bounding box center [204, 64] width 158 height 18
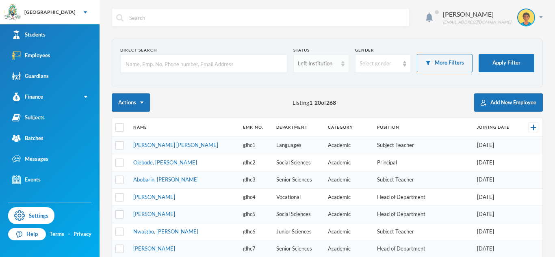
click at [308, 67] on div "Left Institution" at bounding box center [317, 64] width 39 height 8
click at [306, 84] on span "Active" at bounding box center [306, 82] width 16 height 7
